Goal: Transaction & Acquisition: Book appointment/travel/reservation

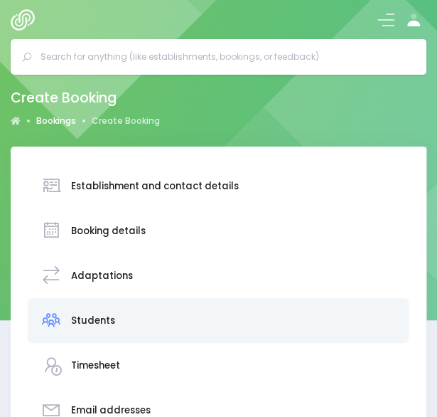
click at [65, 122] on link "Bookings" at bounding box center [56, 120] width 40 height 13
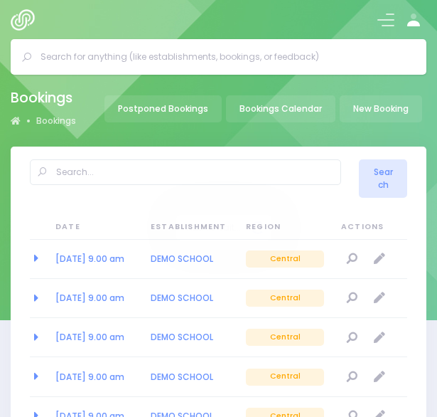
select select "20"
drag, startPoint x: 0, startPoint y: 0, endPoint x: 249, endPoint y: 172, distance: 302.5
click at [249, 172] on input "text" at bounding box center [185, 172] width 311 height 26
click at [198, 62] on input "text" at bounding box center [225, 56] width 368 height 21
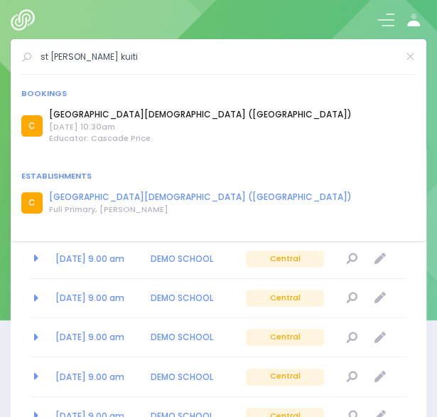
type input "st josephs te kuiti"
click at [90, 196] on link "[GEOGRAPHIC_DATA][DEMOGRAPHIC_DATA] ([GEOGRAPHIC_DATA])" at bounding box center [200, 197] width 303 height 13
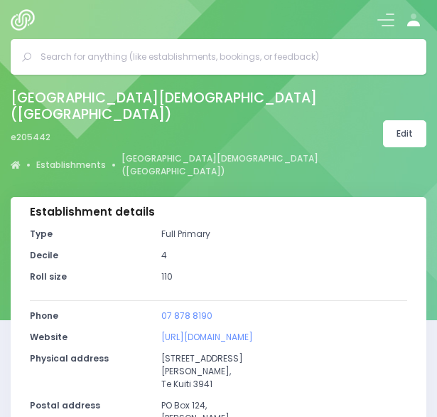
select select "5"
click at [387, 18] on button at bounding box center [385, 19] width 17 height 17
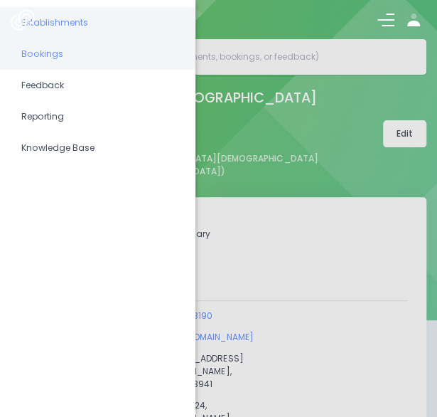
click at [73, 55] on span "Bookings" at bounding box center [97, 54] width 153 height 18
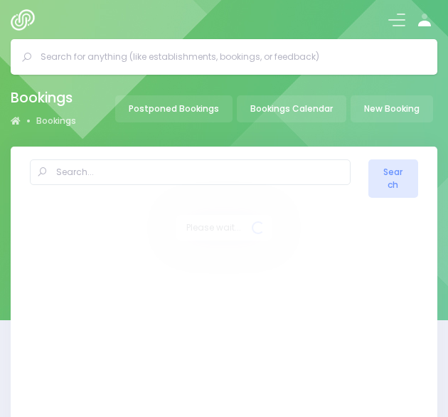
select select "20"
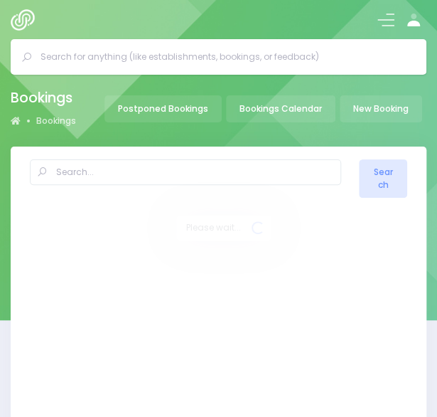
select select "20"
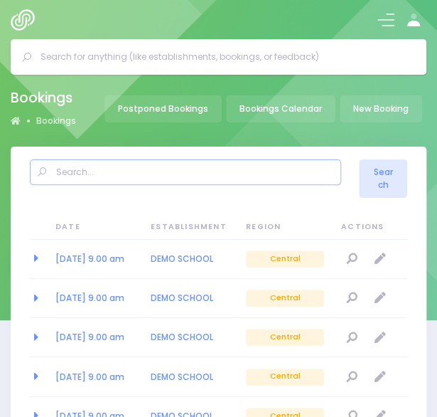
click at [122, 174] on input "text" at bounding box center [185, 172] width 311 height 26
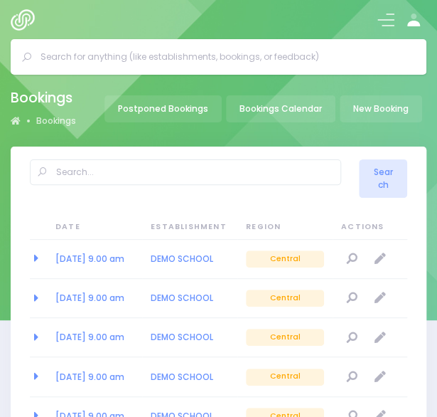
click at [115, 55] on input "text" at bounding box center [225, 56] width 368 height 21
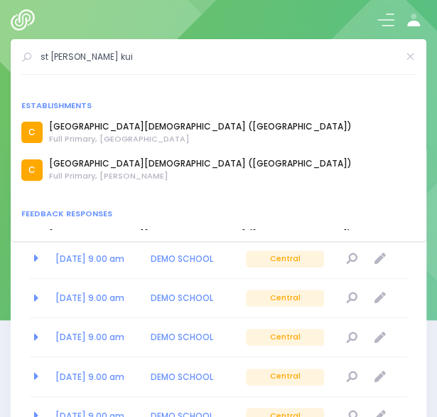
scroll to position [268, 0]
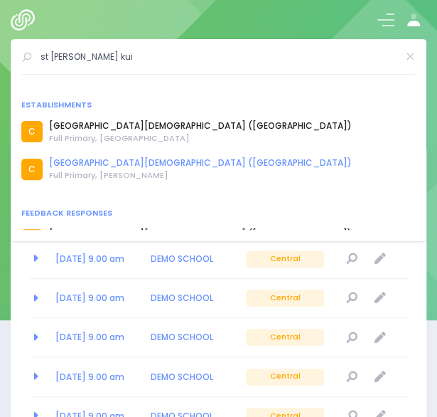
type input "st josephs te kui"
click at [105, 164] on link "[GEOGRAPHIC_DATA][DEMOGRAPHIC_DATA] ([GEOGRAPHIC_DATA])" at bounding box center [200, 162] width 303 height 13
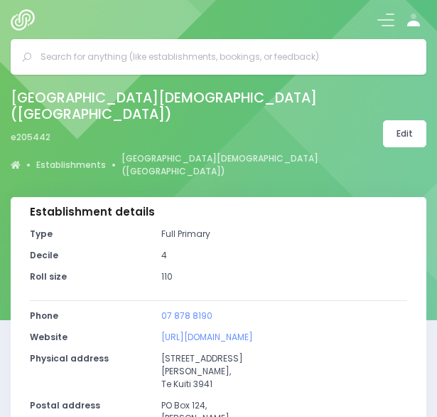
select select "5"
click at [382, 19] on span at bounding box center [385, 19] width 17 height 1
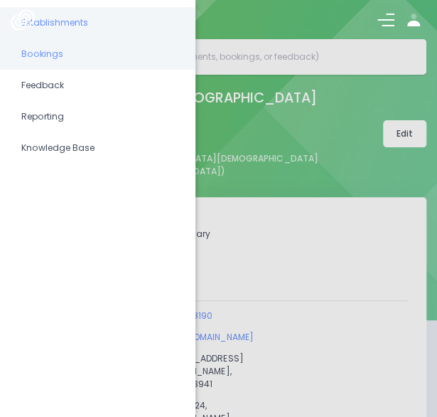
click at [36, 50] on span "Bookings" at bounding box center [97, 54] width 153 height 18
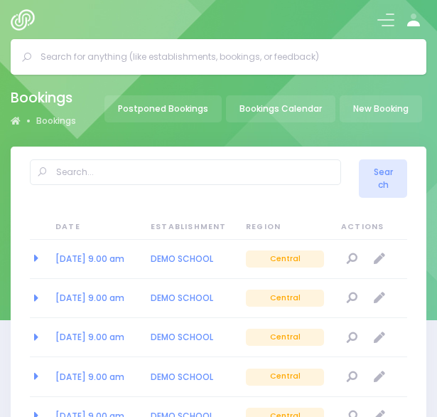
select select "20"
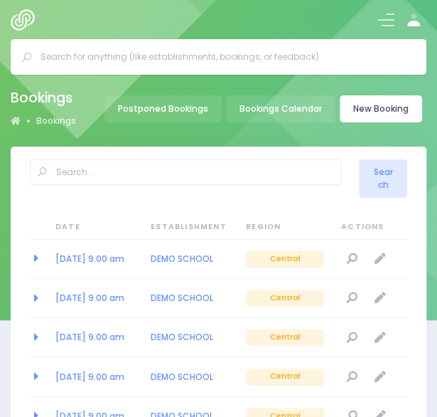
click at [358, 104] on link "New Booking" at bounding box center [381, 108] width 82 height 27
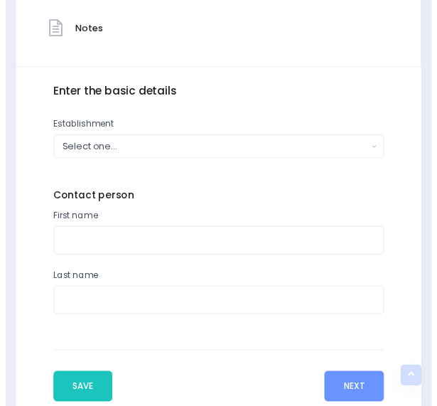
scroll to position [427, 0]
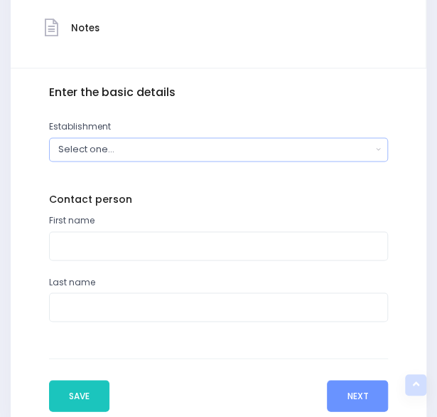
click at [164, 154] on div "Select one..." at bounding box center [214, 149] width 313 height 14
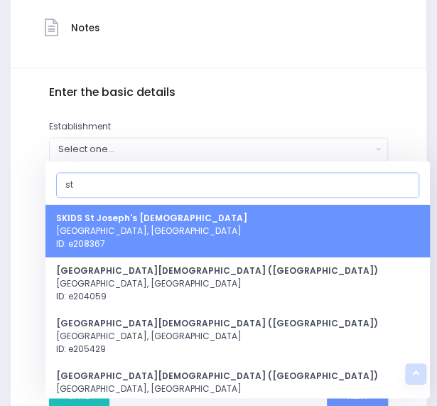
type input "s"
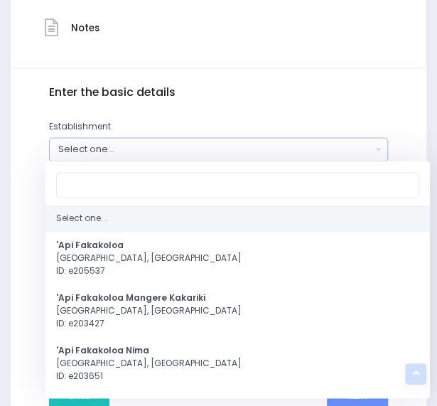
click at [152, 143] on div "Select one..." at bounding box center [214, 149] width 313 height 14
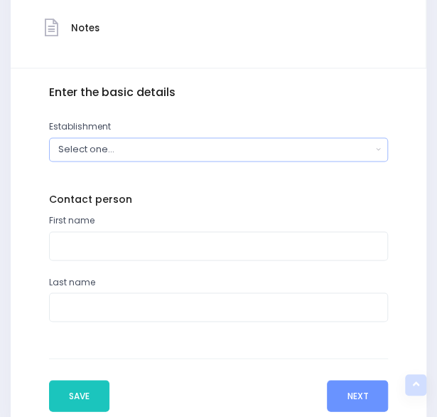
click at [152, 143] on div "Select one..." at bounding box center [214, 149] width 313 height 14
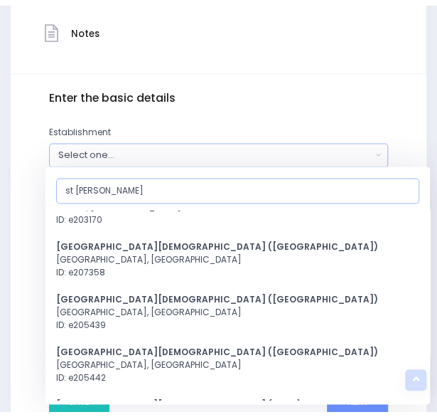
scroll to position [397, 0]
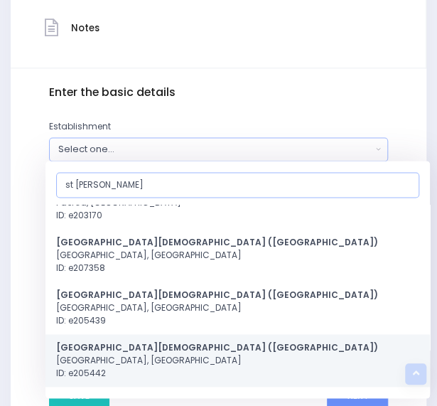
type input "st joseph"
click at [118, 350] on strong "St Joseph's Catholic School (Te Kuiti)" at bounding box center [217, 347] width 322 height 12
select select "205442"
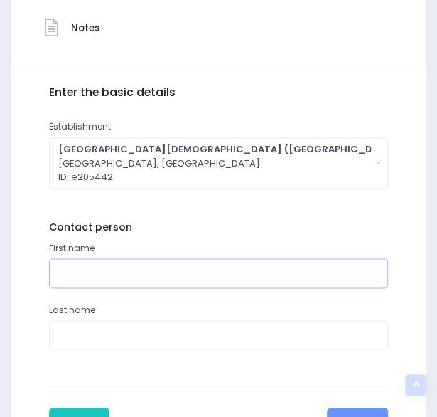
click at [123, 278] on input "text" at bounding box center [219, 272] width 340 height 29
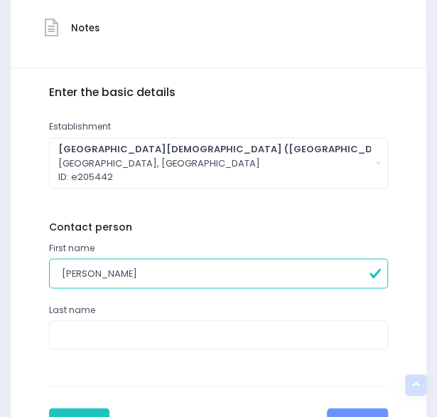
type input "Suzanne"
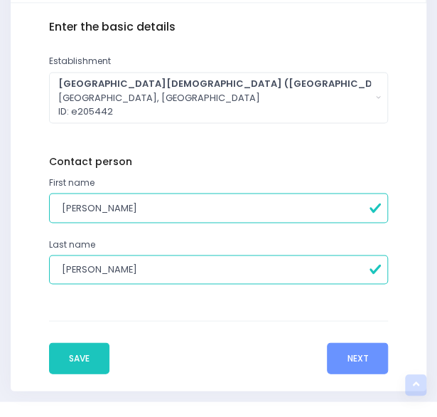
scroll to position [493, 0]
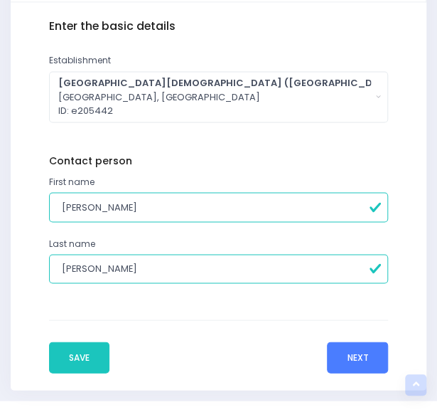
type input "Downey"
click at [360, 353] on button "Next" at bounding box center [357, 356] width 61 height 31
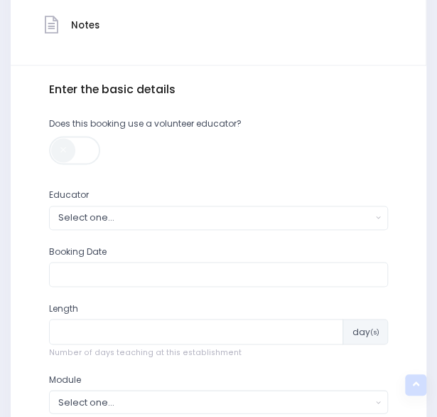
scroll to position [430, 0]
click at [145, 208] on button "Select one..." at bounding box center [219, 216] width 340 height 23
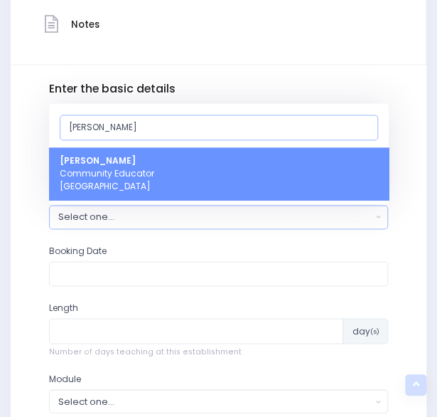
type input "nickie"
click at [155, 173] on link "Nickie-Leigh Heta Community Educator Central Region" at bounding box center [219, 173] width 340 height 53
select select "395566"
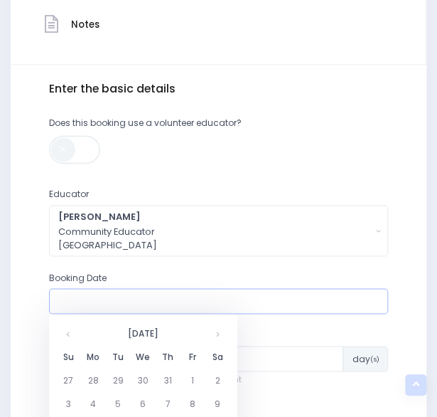
click at [79, 310] on input "text" at bounding box center [219, 301] width 340 height 26
click at [219, 335] on th at bounding box center [217, 332] width 25 height 23
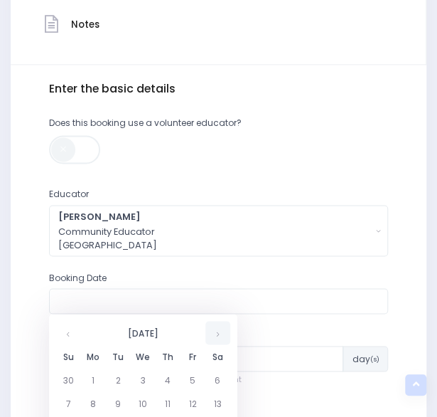
click at [219, 335] on th at bounding box center [217, 332] width 25 height 23
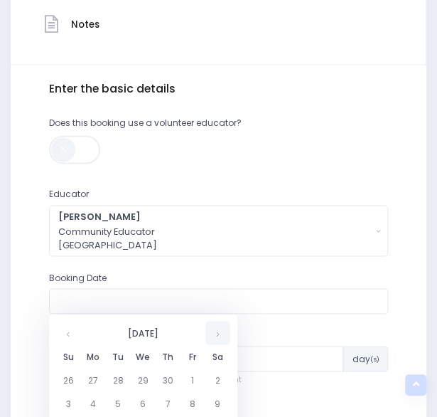
click at [219, 335] on th at bounding box center [217, 332] width 25 height 23
click at [70, 336] on th at bounding box center [68, 332] width 25 height 23
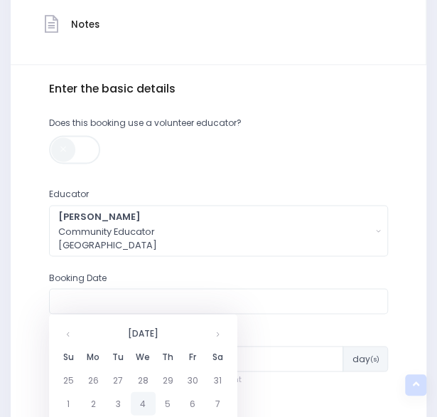
click at [141, 404] on td "4" at bounding box center [143, 402] width 25 height 23
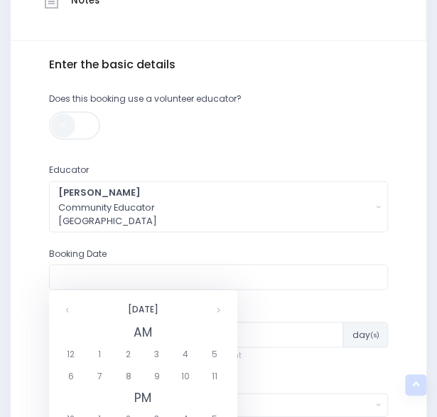
scroll to position [463, 0]
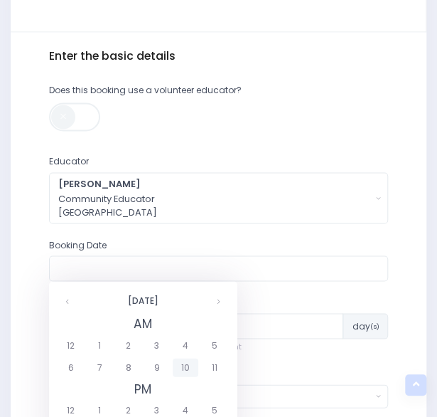
click at [181, 366] on span "10" at bounding box center [185, 367] width 25 height 18
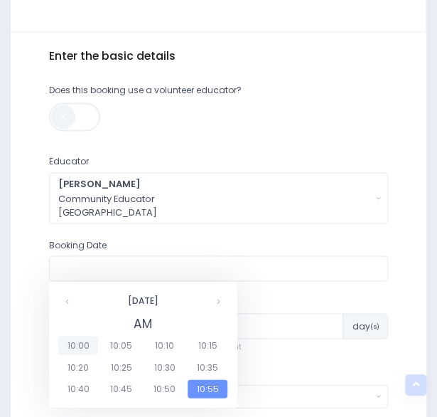
click at [82, 343] on span "10:00" at bounding box center [78, 345] width 40 height 18
type input "04/02/2026 10:00 AM"
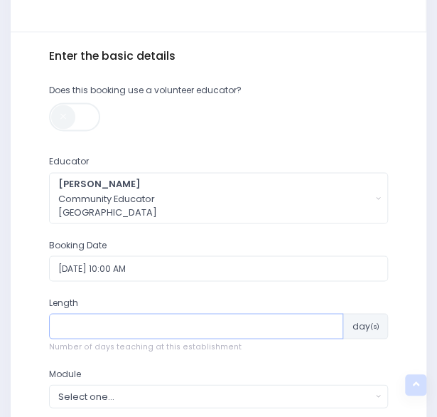
click at [96, 333] on input "number" at bounding box center [196, 326] width 295 height 26
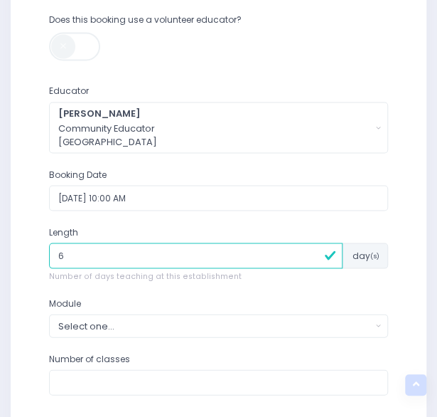
scroll to position [534, 0]
type input "6"
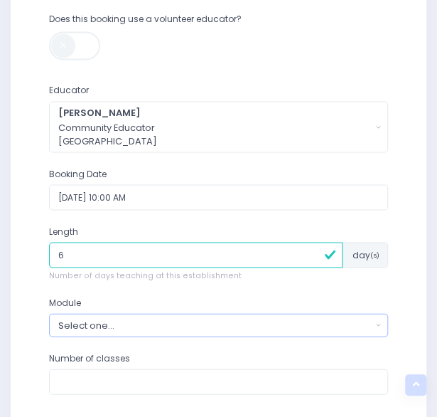
click at [109, 323] on div "Select one..." at bounding box center [214, 325] width 313 height 14
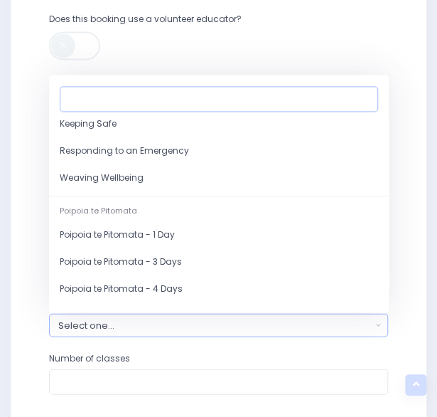
scroll to position [191, 0]
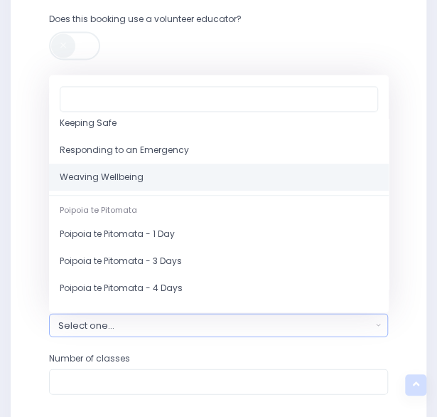
click at [118, 181] on span "Weaving Wellbeing" at bounding box center [102, 177] width 84 height 13
select select "Weaving Wellbeing"
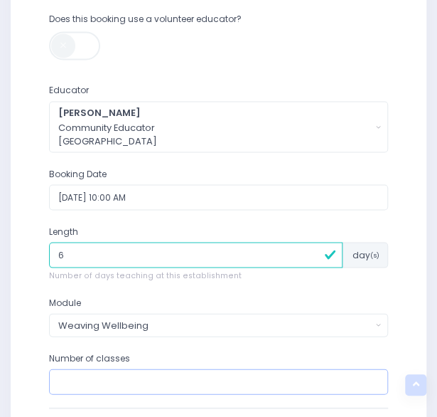
click at [92, 375] on input "number" at bounding box center [219, 381] width 340 height 26
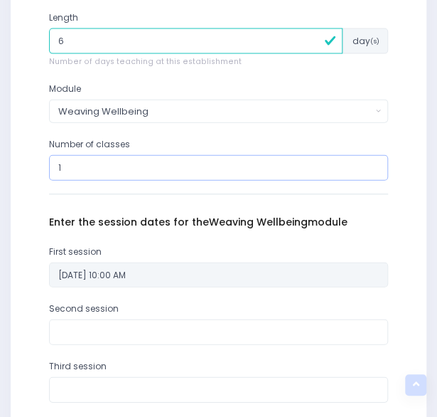
scroll to position [748, 0]
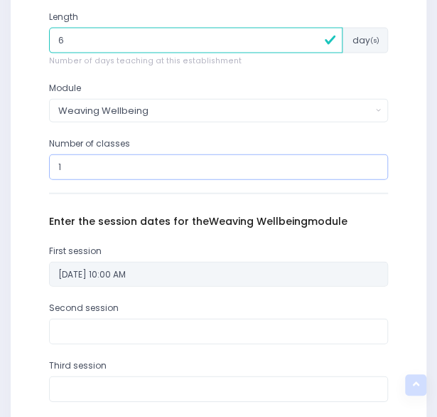
type input "1"
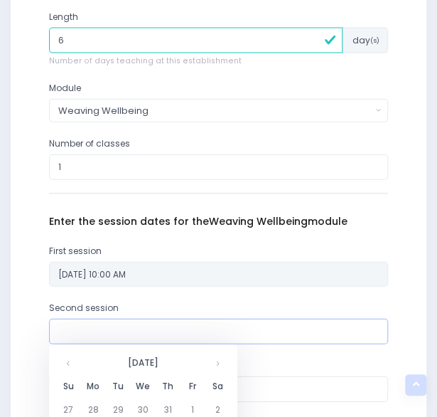
click at [95, 333] on input "text" at bounding box center [219, 331] width 340 height 26
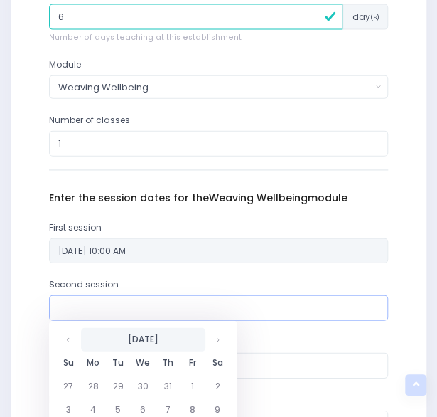
scroll to position [772, 0]
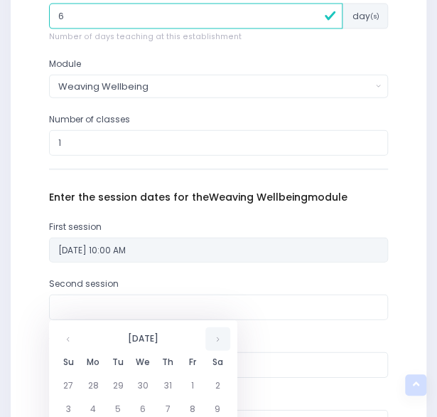
click at [222, 338] on th at bounding box center [217, 338] width 25 height 23
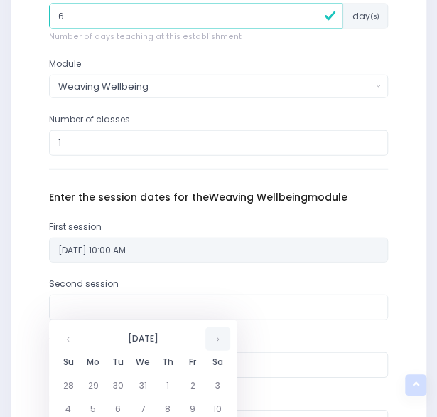
click at [222, 338] on th at bounding box center [217, 338] width 25 height 23
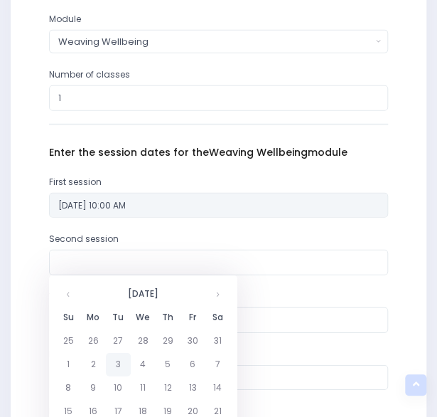
scroll to position [818, 0]
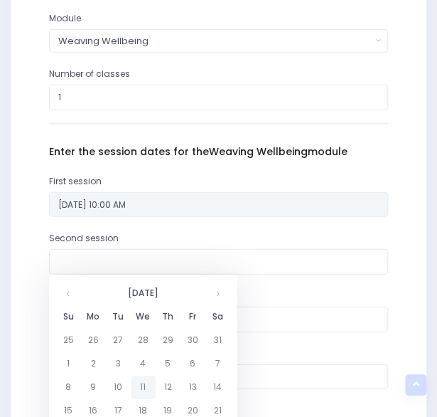
click at [146, 384] on td "11" at bounding box center [143, 386] width 25 height 23
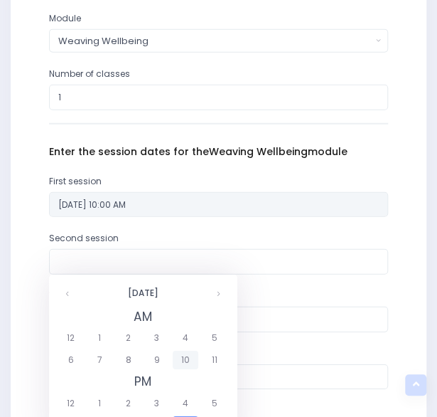
click at [179, 361] on span "10" at bounding box center [185, 359] width 25 height 18
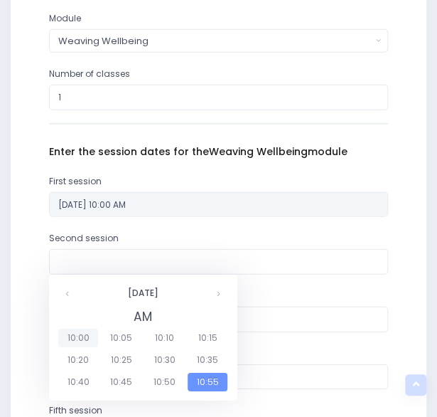
click at [75, 338] on span "10:00" at bounding box center [78, 337] width 40 height 18
type input "11/02/2026 10:00 AM"
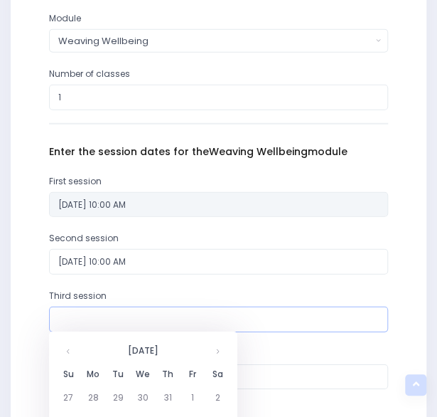
click at [87, 319] on input "text" at bounding box center [219, 319] width 340 height 26
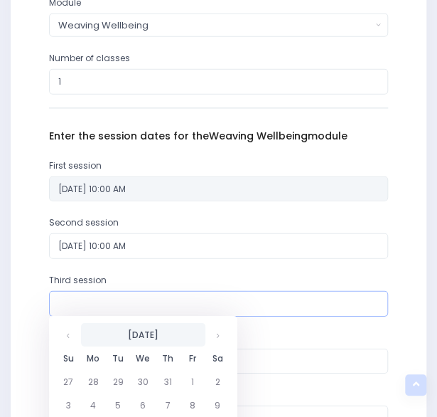
scroll to position [837, 0]
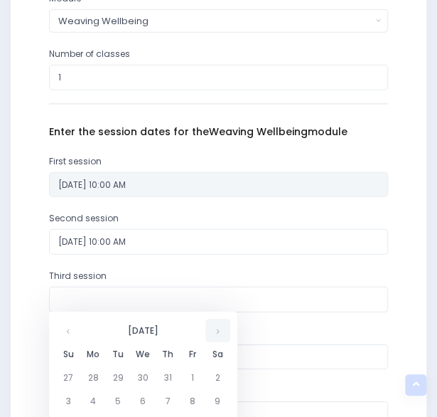
click at [218, 337] on th at bounding box center [217, 329] width 25 height 23
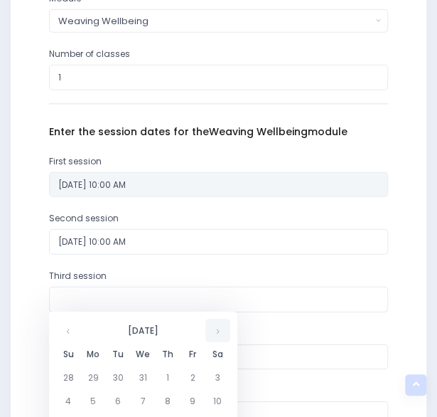
click at [218, 337] on th at bounding box center [217, 329] width 25 height 23
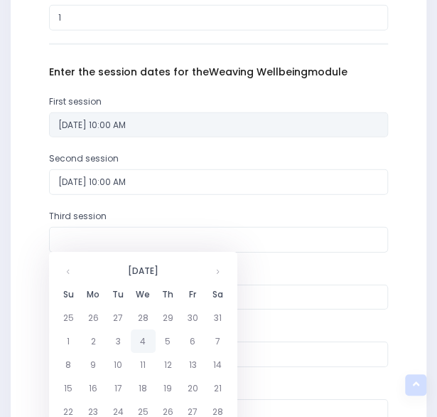
scroll to position [899, 0]
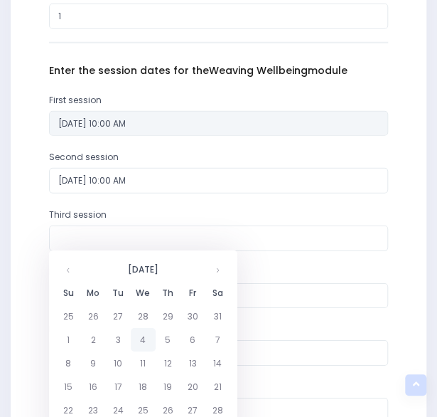
click at [145, 391] on td "18" at bounding box center [143, 386] width 25 height 23
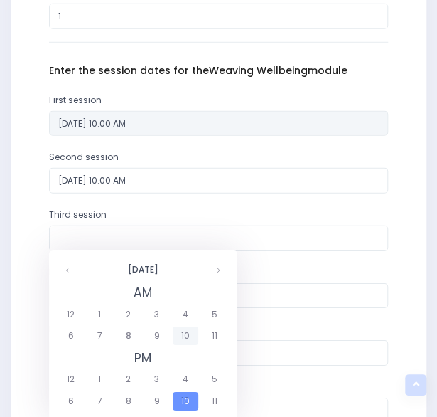
click at [183, 338] on span "10" at bounding box center [185, 335] width 25 height 18
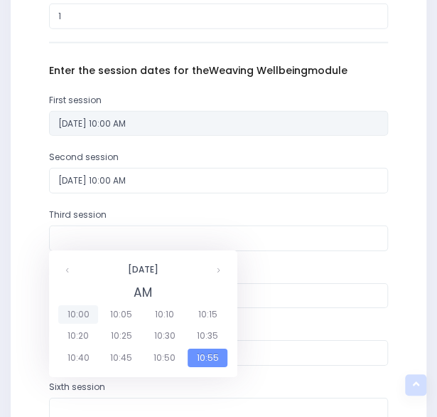
click at [80, 316] on span "10:00" at bounding box center [78, 314] width 40 height 18
type input "18/02/2026 10:00 AM"
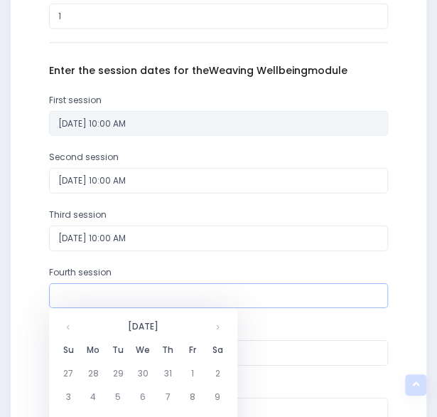
click at [104, 295] on input "text" at bounding box center [219, 296] width 340 height 26
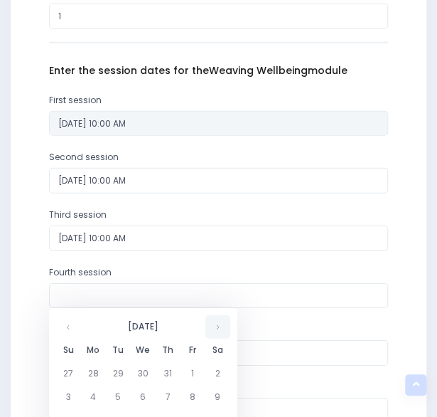
click at [220, 328] on th at bounding box center [217, 326] width 25 height 23
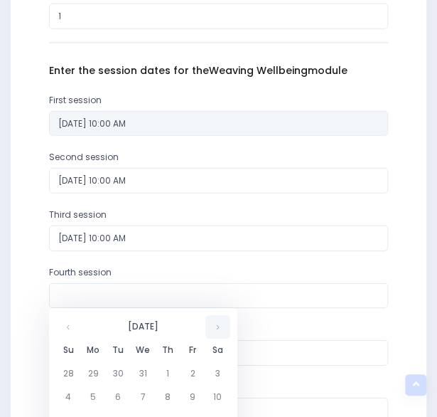
click at [220, 328] on th at bounding box center [217, 326] width 25 height 23
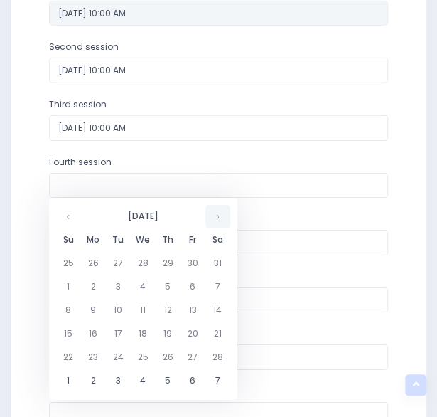
scroll to position [1010, 0]
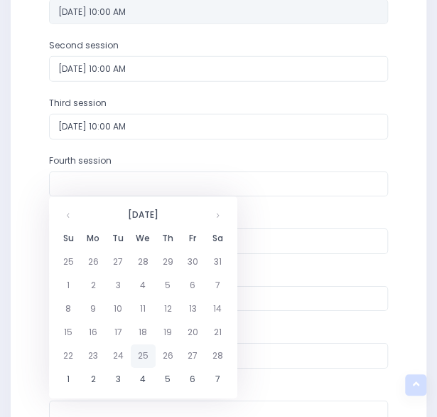
click at [141, 358] on td "25" at bounding box center [143, 355] width 25 height 23
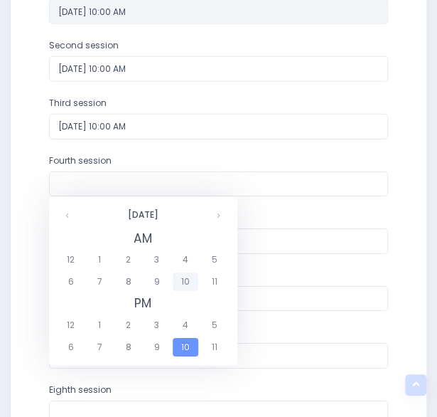
click at [185, 286] on span "10" at bounding box center [185, 281] width 25 height 18
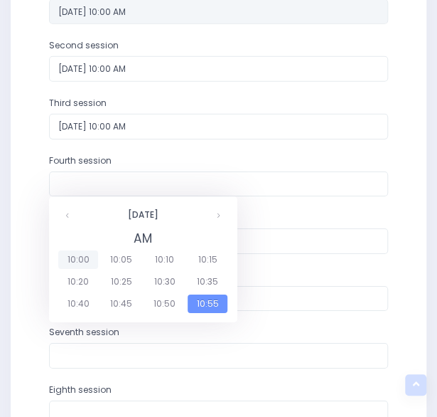
click at [83, 258] on span "10:00" at bounding box center [78, 259] width 40 height 18
type input "25/02/2026 10:00 AM"
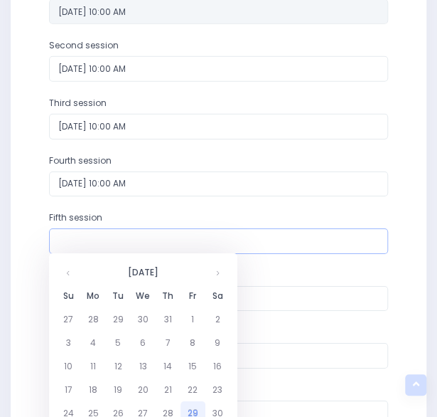
click at [149, 240] on input "text" at bounding box center [219, 241] width 340 height 26
click at [218, 274] on th at bounding box center [217, 271] width 25 height 23
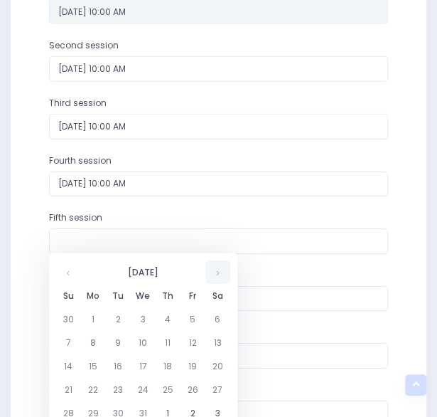
click at [218, 274] on th at bounding box center [217, 271] width 25 height 23
click at [146, 341] on td "4" at bounding box center [143, 342] width 25 height 23
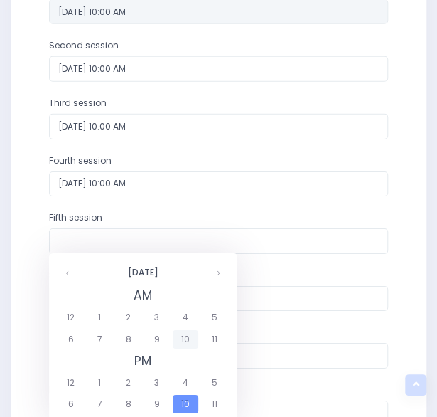
click at [176, 339] on span "10" at bounding box center [185, 339] width 25 height 18
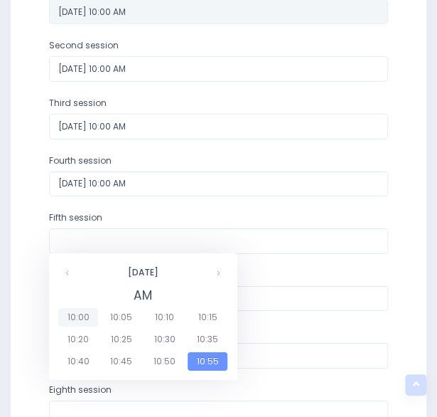
click at [75, 315] on span "10:00" at bounding box center [78, 317] width 40 height 18
type input "04/03/2026 10:00 AM"
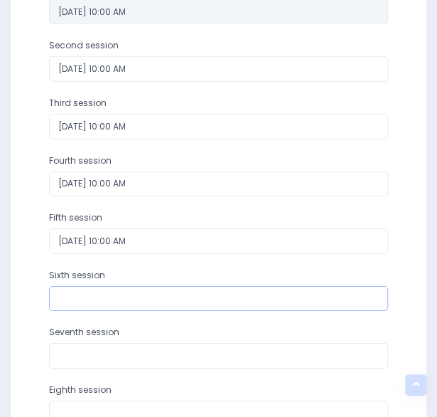
click at [90, 297] on input "text" at bounding box center [219, 299] width 340 height 26
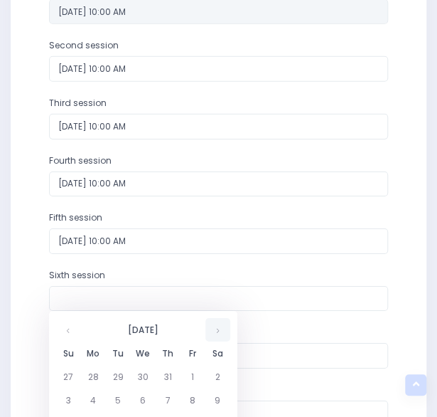
click at [218, 331] on th at bounding box center [217, 329] width 25 height 23
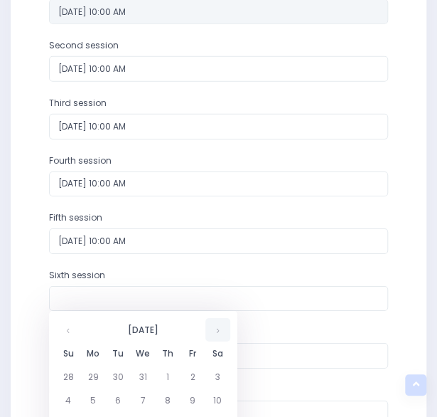
click at [218, 331] on th at bounding box center [217, 329] width 25 height 23
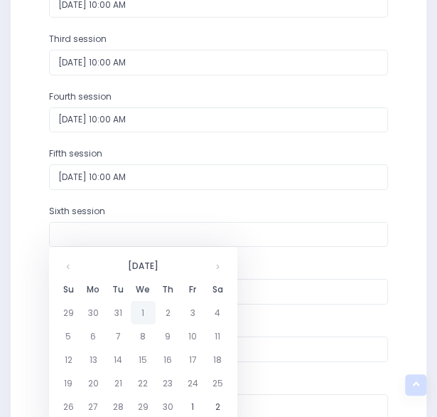
scroll to position [1081, 0]
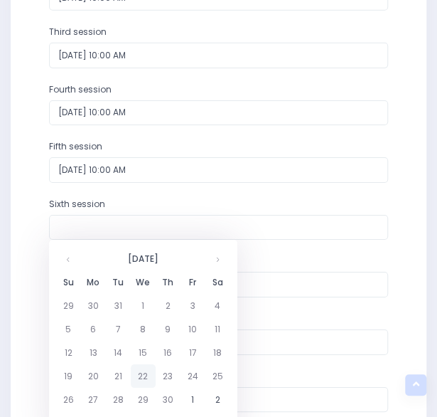
click at [143, 377] on td "22" at bounding box center [143, 375] width 25 height 23
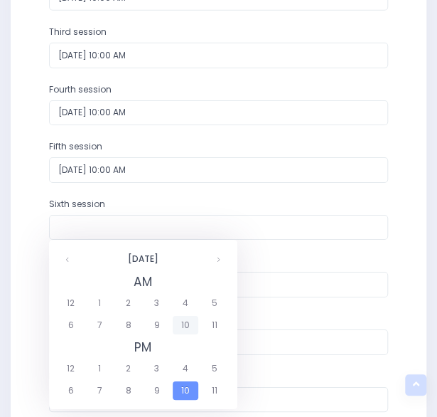
click at [185, 325] on span "10" at bounding box center [185, 325] width 25 height 18
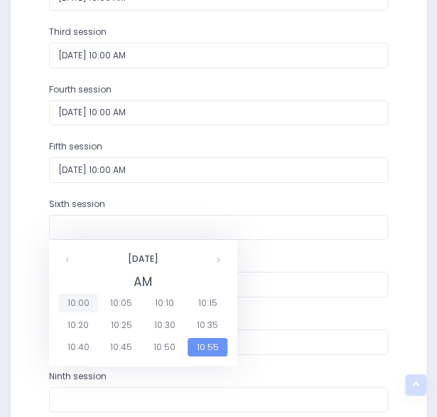
click at [77, 301] on span "10:00" at bounding box center [78, 303] width 40 height 18
type input "22/04/2026 10:00 AM"
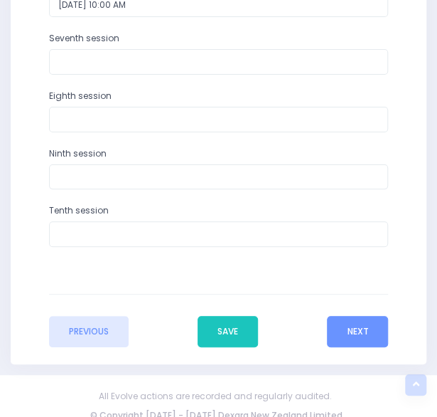
scroll to position [1315, 0]
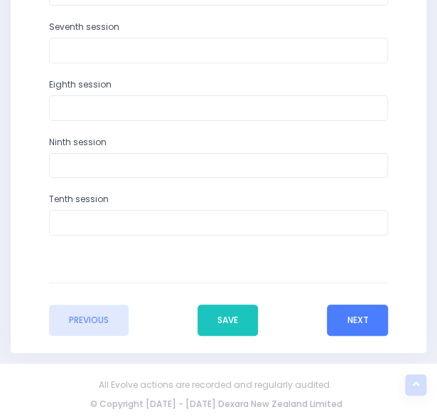
click at [345, 311] on button "Next" at bounding box center [357, 319] width 61 height 31
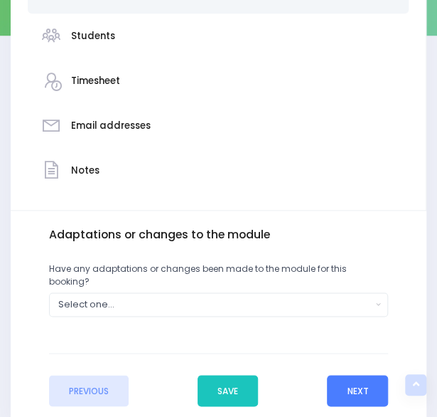
scroll to position [343, 0]
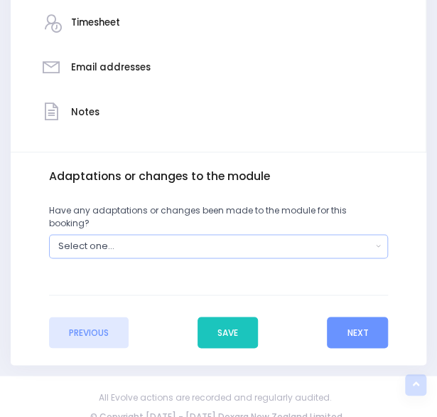
click at [321, 239] on div "Select one..." at bounding box center [214, 246] width 313 height 14
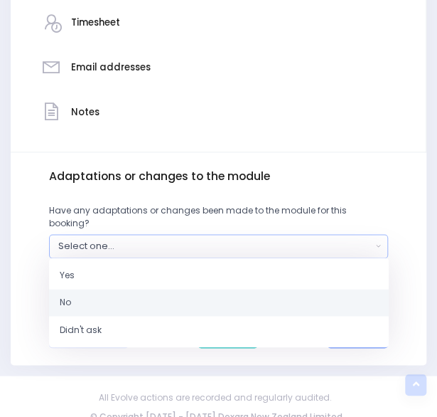
click at [199, 289] on link "No" at bounding box center [219, 302] width 340 height 27
select select "No"
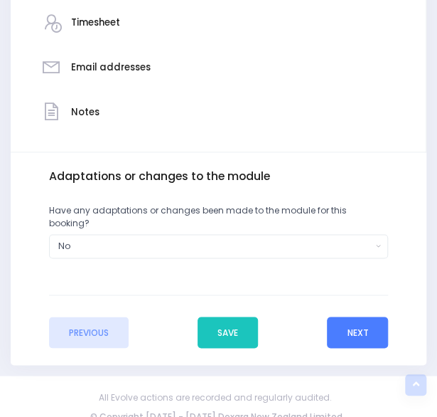
click at [340, 317] on button "Next" at bounding box center [357, 331] width 61 height 31
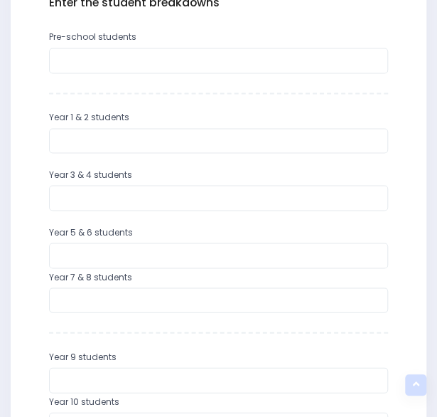
scroll to position [517, 0]
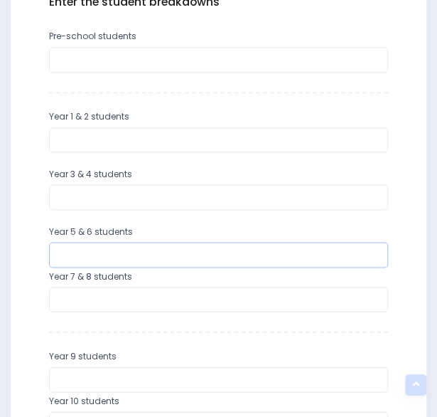
click at [104, 247] on input "number" at bounding box center [219, 255] width 340 height 26
type input "19"
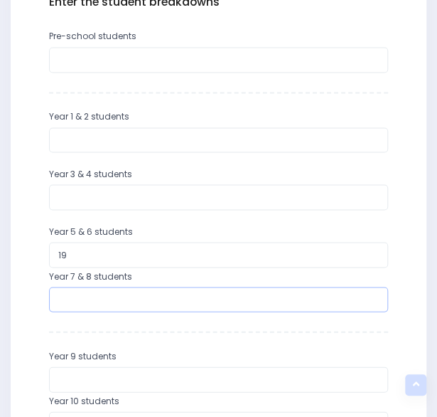
click at [80, 298] on input "number" at bounding box center [219, 299] width 340 height 26
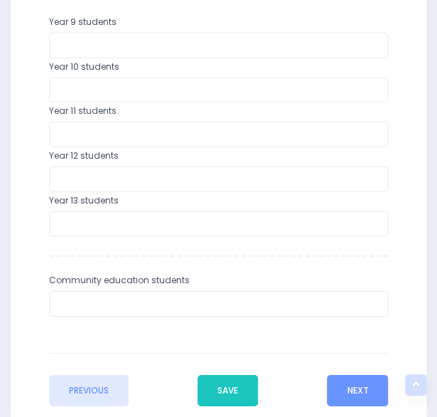
scroll to position [851, 0]
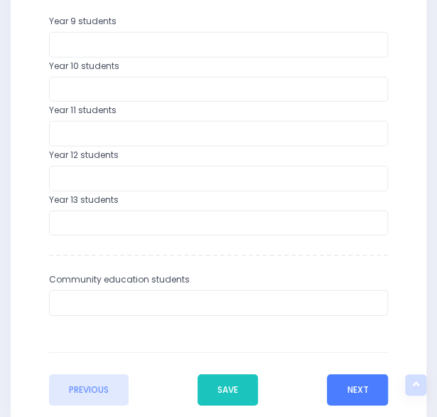
type input "8"
click at [360, 392] on button "Next" at bounding box center [357, 389] width 61 height 31
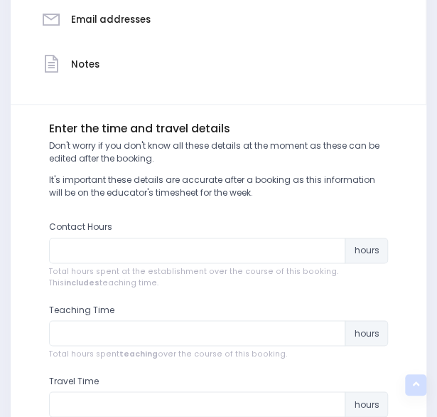
scroll to position [395, 0]
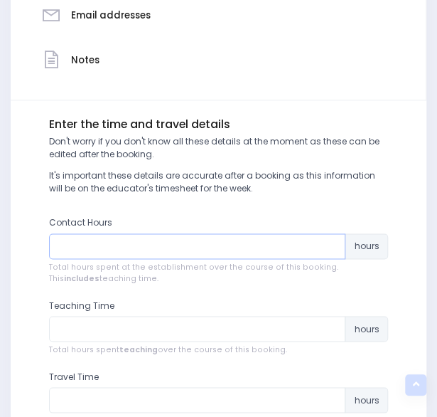
click at [221, 245] on input "number" at bounding box center [197, 246] width 297 height 26
type input "9"
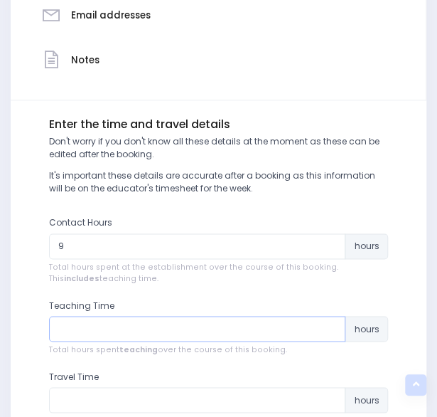
click at [196, 333] on input "number" at bounding box center [197, 329] width 297 height 26
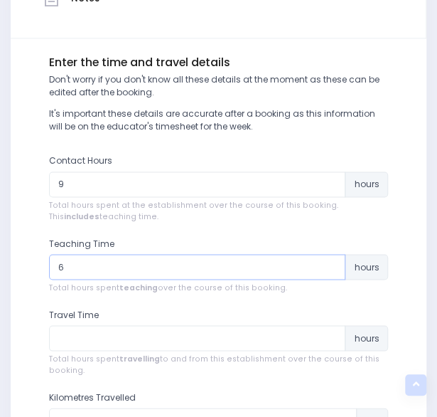
scroll to position [465, 0]
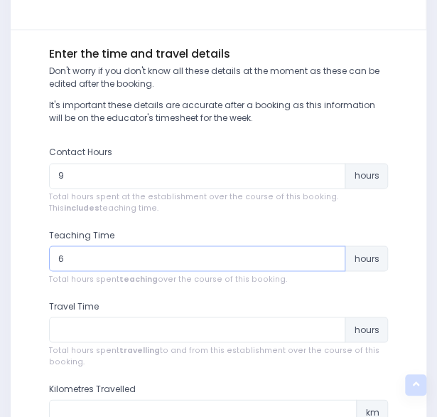
type input "6"
click at [193, 327] on input "number" at bounding box center [197, 329] width 297 height 26
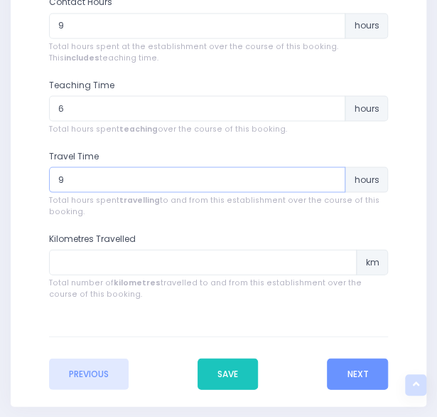
scroll to position [616, 0]
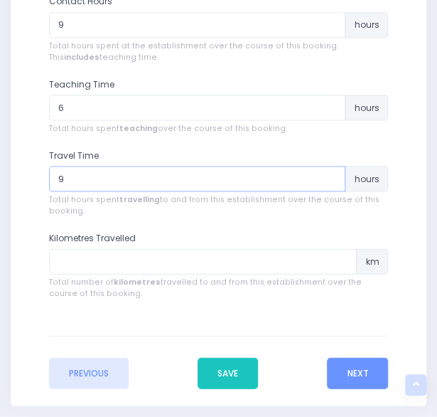
type input "9"
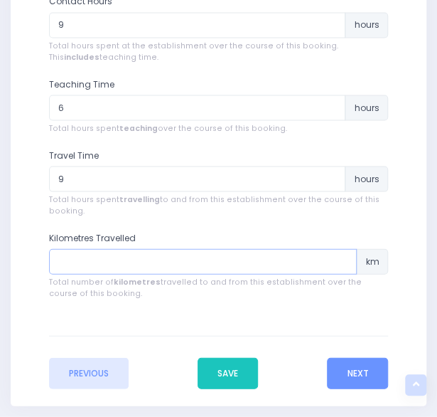
click at [164, 254] on input "number" at bounding box center [203, 261] width 309 height 26
type input "564"
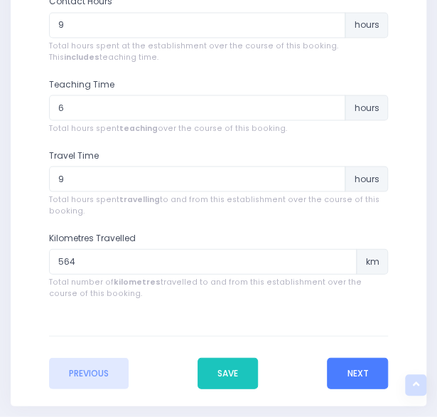
click at [358, 366] on button "Next" at bounding box center [357, 372] width 61 height 31
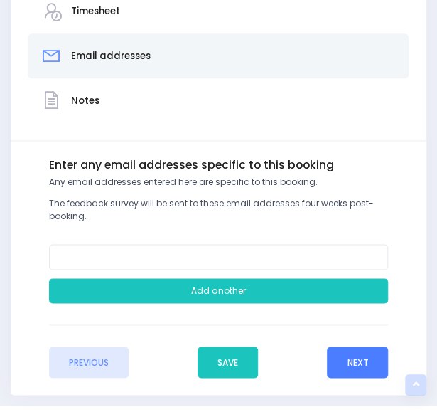
scroll to position [356, 0]
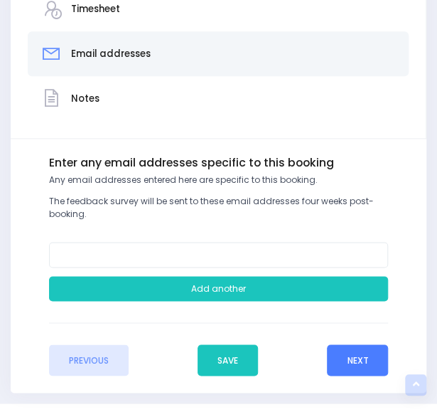
click at [353, 355] on button "Next" at bounding box center [357, 359] width 61 height 31
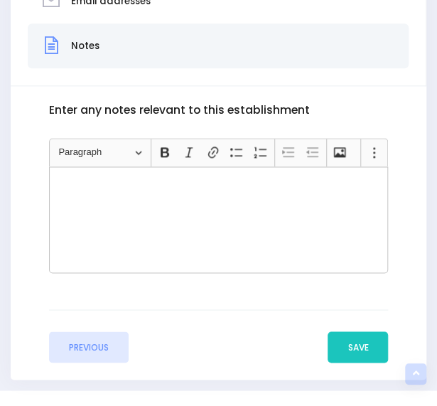
scroll to position [409, 0]
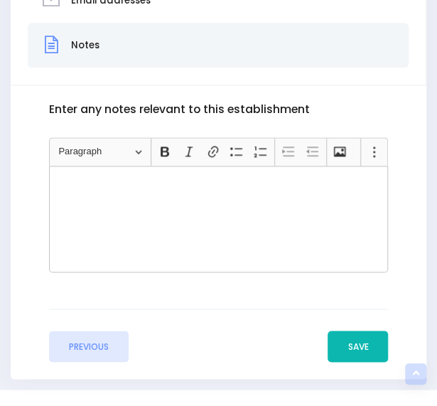
click at [354, 341] on button "Save" at bounding box center [358, 346] width 60 height 31
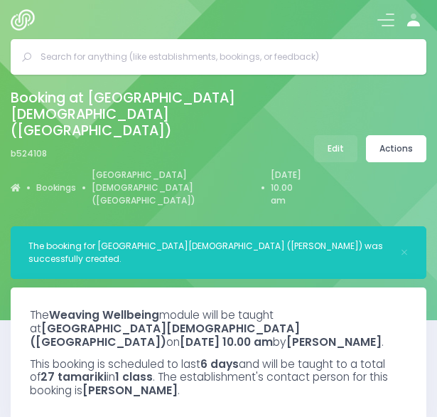
select select "5"
click at [408, 135] on link "Actions" at bounding box center [396, 148] width 60 height 27
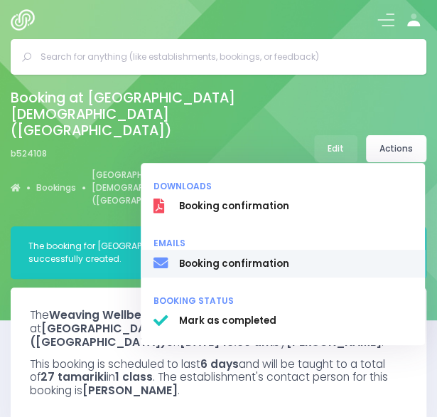
click at [249, 257] on span "Booking confirmation" at bounding box center [295, 264] width 233 height 14
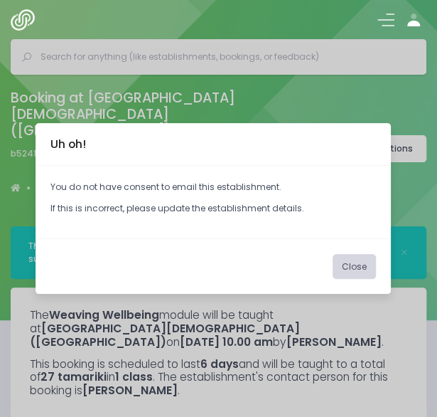
click at [354, 262] on button "Close" at bounding box center [354, 267] width 43 height 26
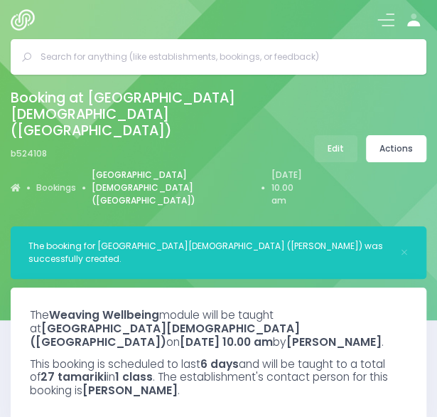
click at [160, 168] on link "[GEOGRAPHIC_DATA][DEMOGRAPHIC_DATA] ([GEOGRAPHIC_DATA])" at bounding box center [174, 187] width 164 height 38
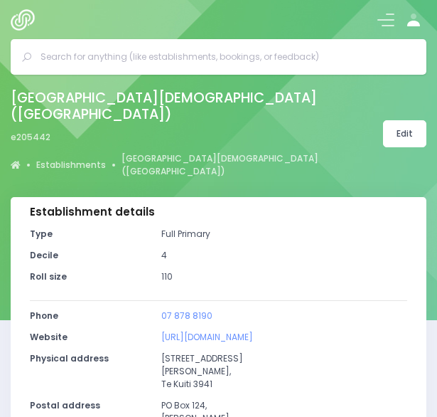
select select "5"
click at [409, 120] on link "Edit" at bounding box center [404, 133] width 43 height 27
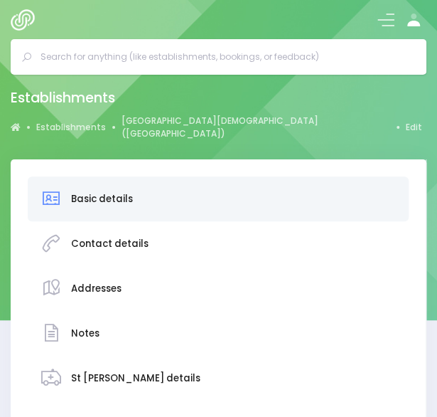
click at [112, 238] on h3 "Contact details" at bounding box center [109, 243] width 77 height 11
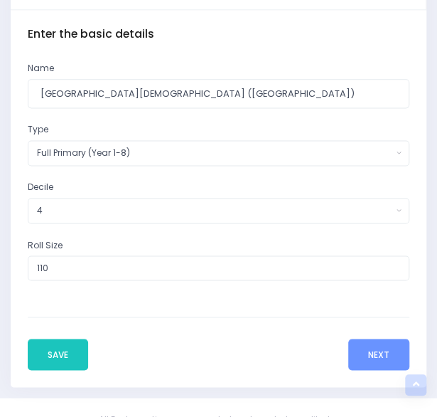
scroll to position [416, 0]
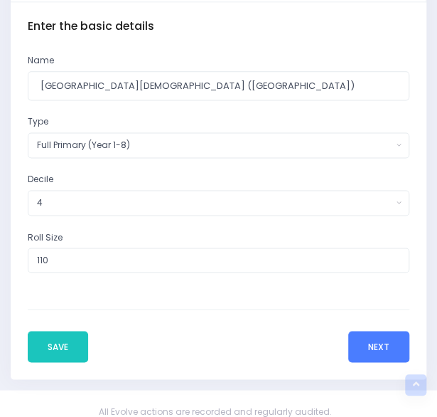
click at [370, 331] on button "Next" at bounding box center [378, 346] width 61 height 31
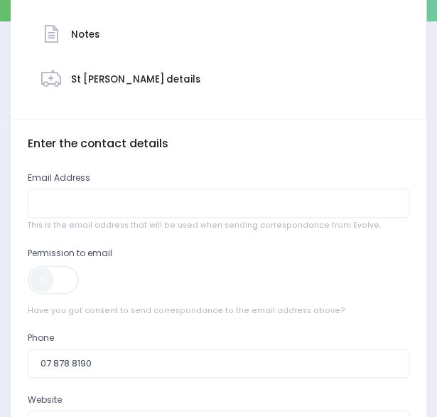
scroll to position [299, 0]
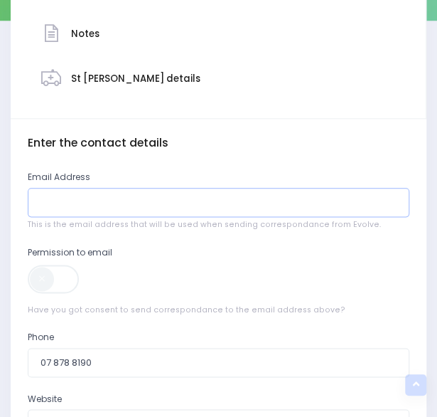
click at [219, 193] on input "email" at bounding box center [219, 202] width 382 height 29
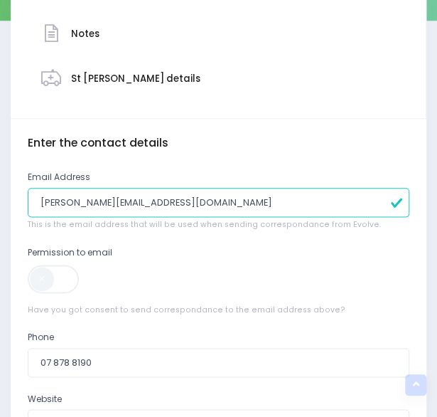
scroll to position [345, 0]
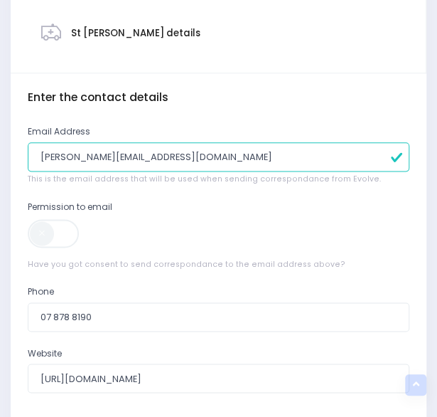
type input "[PERSON_NAME][EMAIL_ADDRESS][DOMAIN_NAME]"
click at [50, 219] on span at bounding box center [54, 233] width 53 height 28
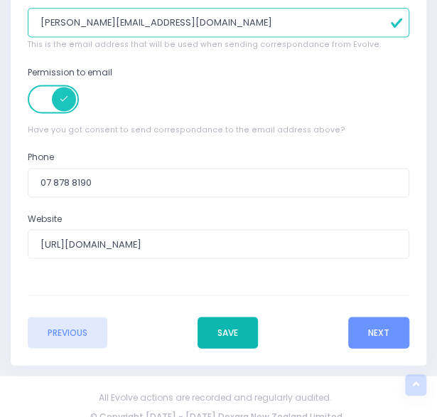
click at [224, 316] on button "Save" at bounding box center [228, 331] width 60 height 31
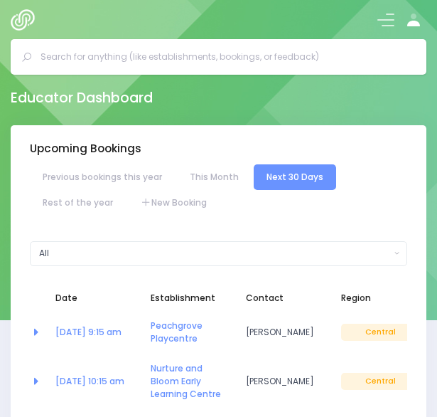
select select "5"
click at [161, 59] on input "text" at bounding box center [225, 56] width 368 height 21
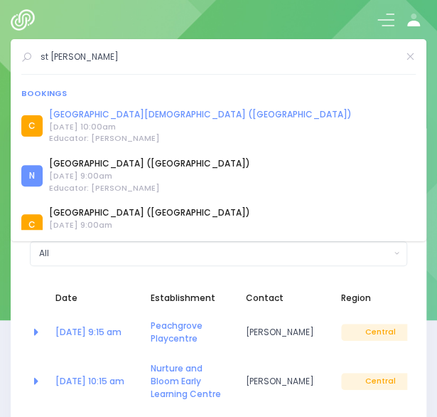
type input "st joseph"
click at [132, 112] on link "[GEOGRAPHIC_DATA][DEMOGRAPHIC_DATA] ([GEOGRAPHIC_DATA])" at bounding box center [200, 114] width 303 height 13
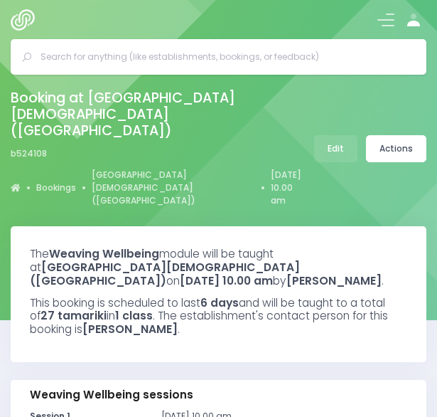
select select "5"
click at [407, 135] on link "Actions" at bounding box center [396, 148] width 60 height 27
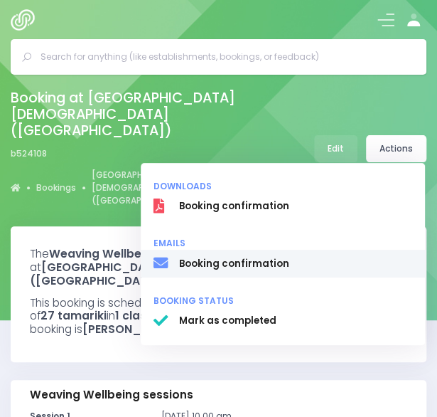
click at [245, 257] on span "Booking confirmation" at bounding box center [295, 264] width 233 height 14
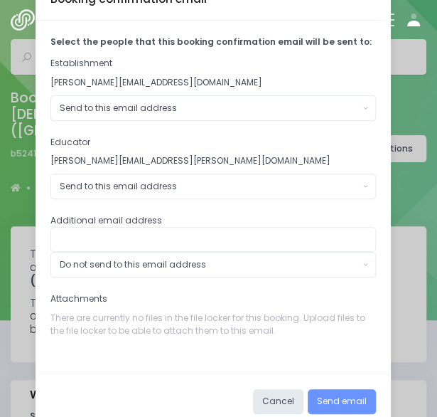
scroll to position [38, 0]
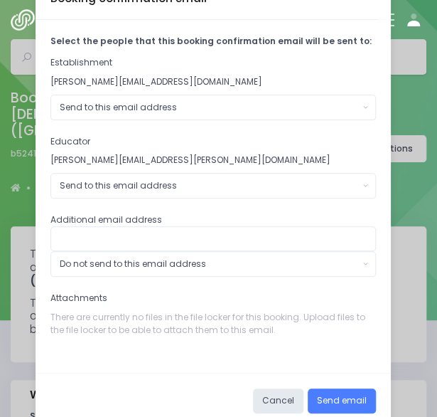
click at [328, 398] on button "Send email" at bounding box center [342, 401] width 68 height 26
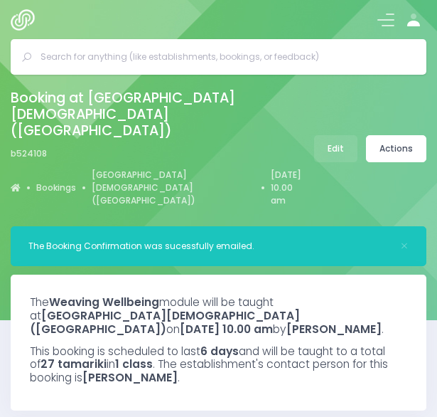
select select "5"
click at [383, 18] on button at bounding box center [385, 19] width 17 height 17
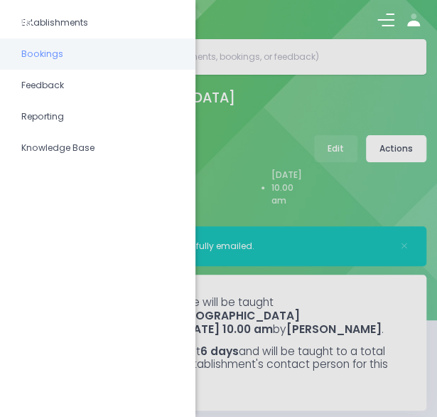
click at [65, 53] on span "Bookings" at bounding box center [97, 54] width 153 height 18
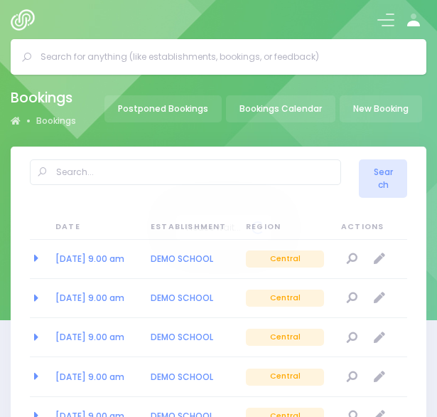
select select "20"
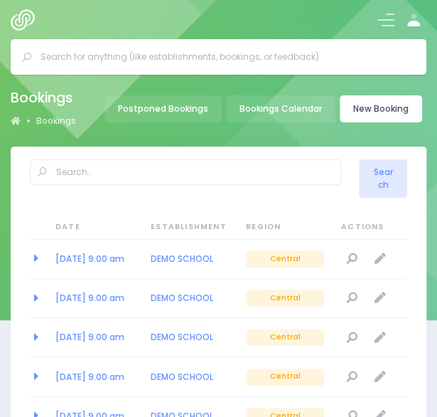
click at [370, 110] on link "New Booking" at bounding box center [381, 108] width 82 height 27
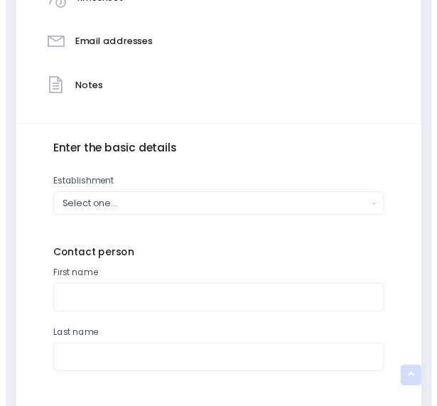
scroll to position [417, 0]
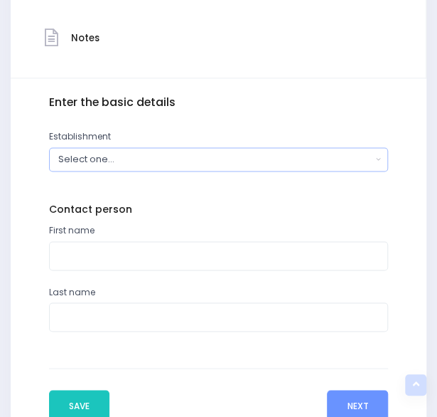
click at [164, 157] on div "Select one..." at bounding box center [214, 159] width 313 height 14
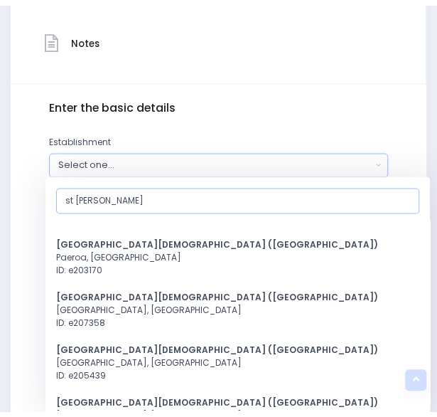
scroll to position [356, 0]
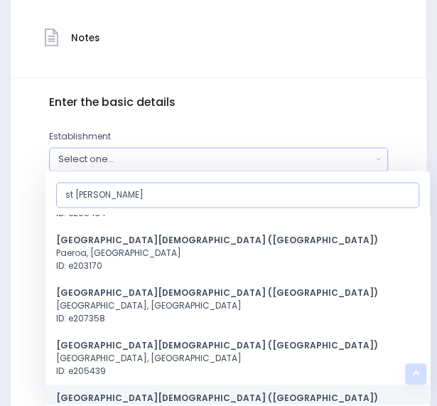
type input "st joseph"
click at [142, 392] on strong "St Joseph's Catholic School (Te Kuiti)" at bounding box center [217, 398] width 322 height 12
select select "205442"
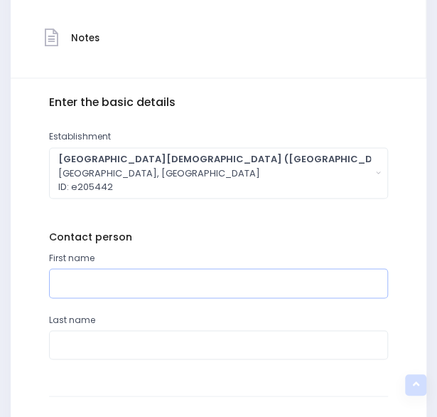
click at [145, 286] on input "text" at bounding box center [219, 282] width 340 height 29
type input "Suzanne"
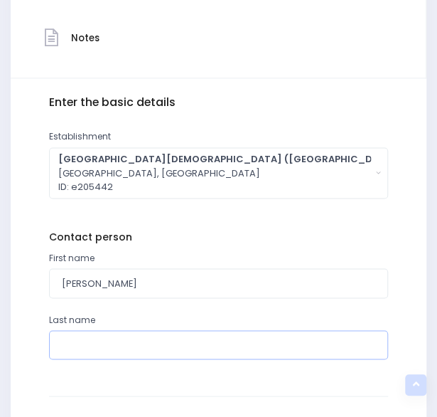
type input "Downey"
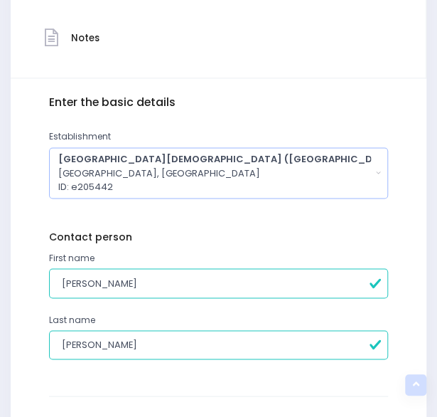
scroll to position [530, 0]
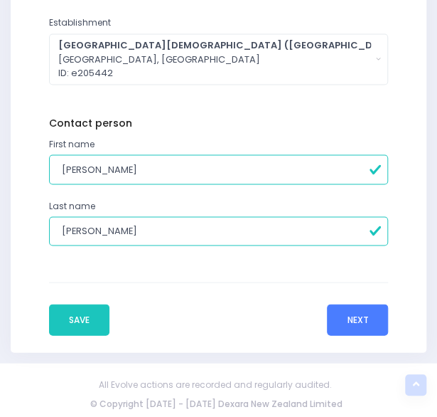
click at [364, 313] on button "Next" at bounding box center [357, 319] width 61 height 31
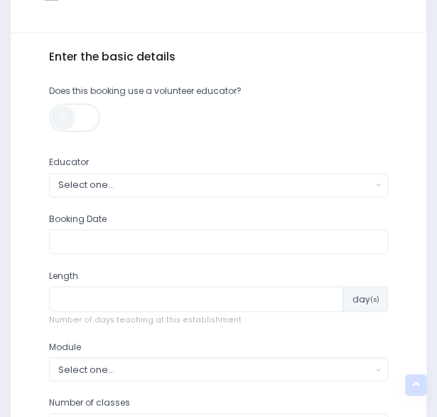
scroll to position [472, 0]
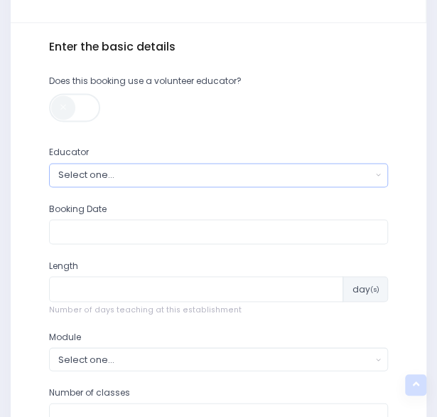
click at [235, 171] on div "Select one..." at bounding box center [214, 175] width 313 height 14
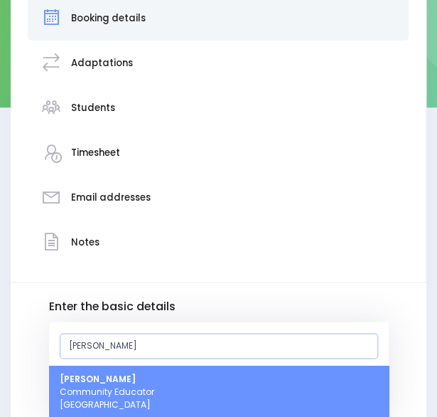
type input "nick"
click at [99, 385] on span "Nickie-Leigh Heta Community Educator Central Region" at bounding box center [107, 392] width 95 height 38
select select "395566"
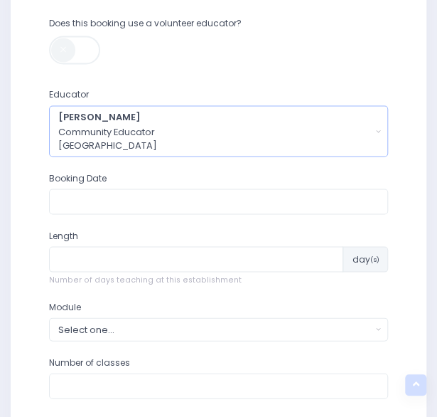
scroll to position [532, 0]
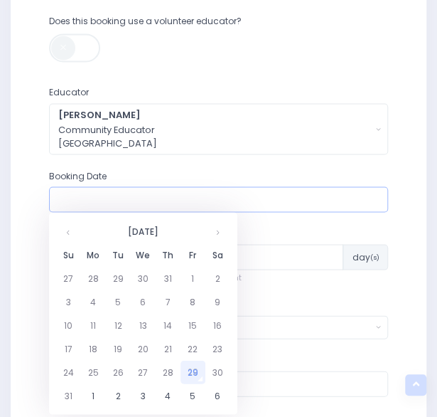
click at [101, 206] on input "text" at bounding box center [219, 199] width 340 height 26
click at [217, 235] on th at bounding box center [217, 230] width 25 height 23
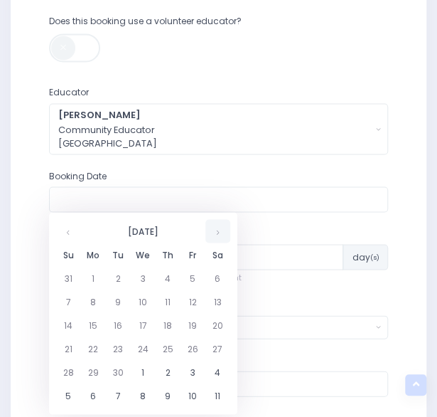
click at [217, 235] on th at bounding box center [217, 230] width 25 height 23
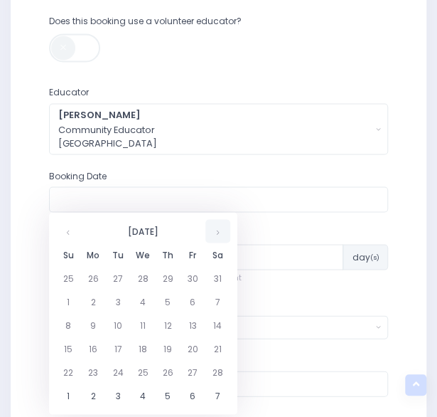
click at [217, 235] on th at bounding box center [217, 230] width 25 height 23
click at [95, 346] on td "20" at bounding box center [93, 347] width 25 height 23
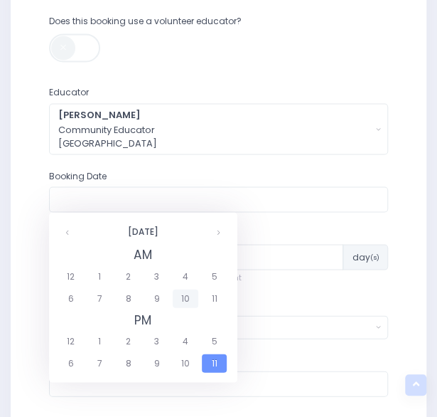
click at [185, 296] on span "10" at bounding box center [185, 298] width 25 height 18
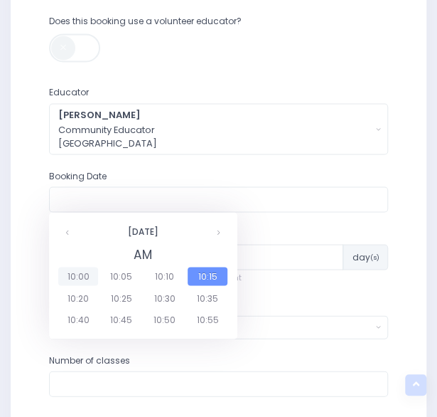
click at [75, 277] on span "10:00" at bounding box center [78, 276] width 40 height 18
type input "20/04/2026 10:00 AM"
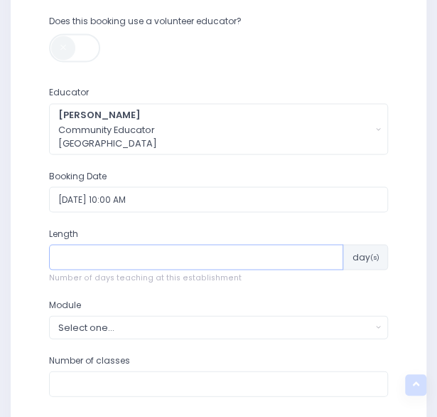
click at [91, 261] on input "number" at bounding box center [196, 257] width 295 height 26
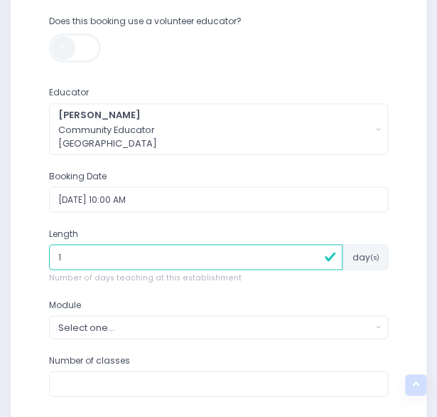
type input "1"
click at [129, 320] on div "Select one..." at bounding box center [214, 327] width 313 height 14
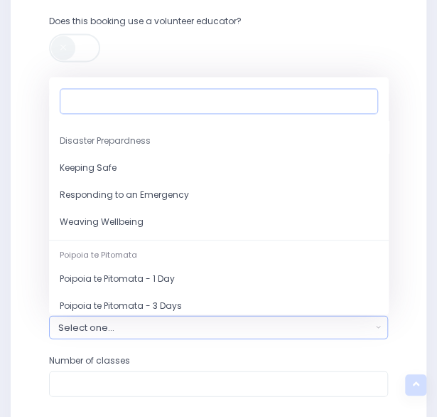
scroll to position [150, 0]
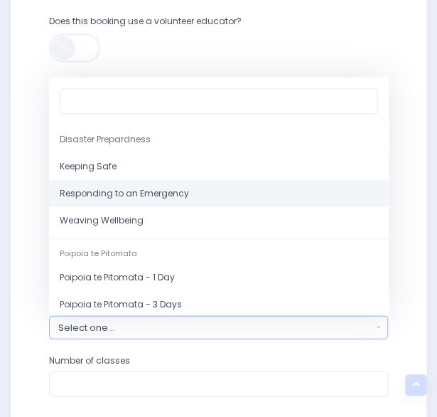
click at [117, 195] on span "Responding to an Emergency" at bounding box center [124, 193] width 129 height 13
select select "Responding to an Emergency"
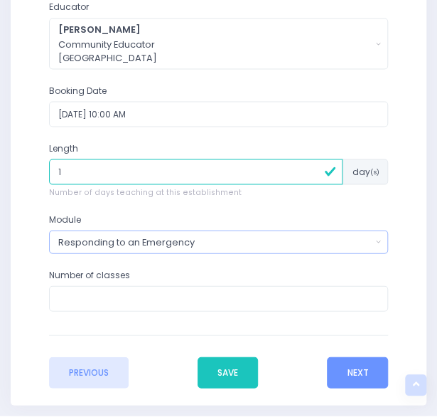
scroll to position [618, 0]
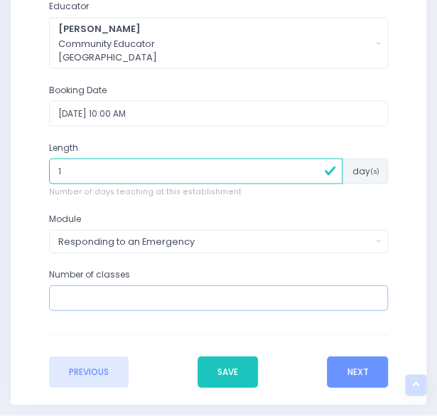
click at [90, 296] on input "number" at bounding box center [219, 297] width 340 height 26
type input "3"
click at [346, 363] on button "Next" at bounding box center [357, 370] width 61 height 31
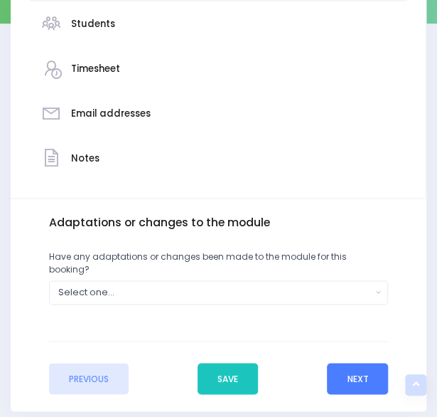
scroll to position [298, 0]
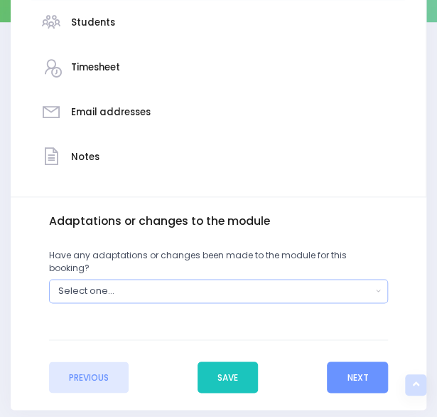
click at [344, 284] on div "Select one..." at bounding box center [214, 291] width 313 height 14
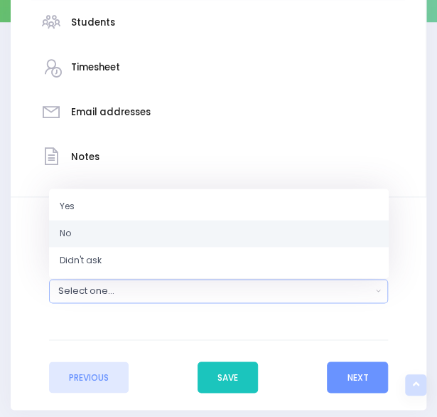
click at [220, 220] on link "No" at bounding box center [219, 233] width 340 height 27
select select "No"
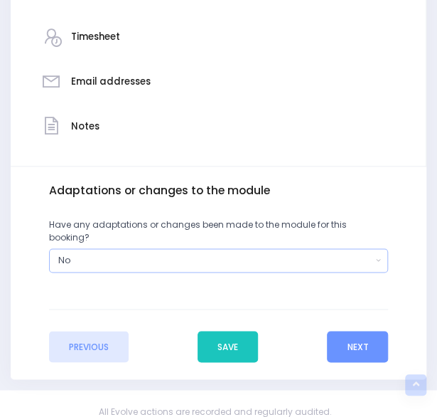
scroll to position [329, 0]
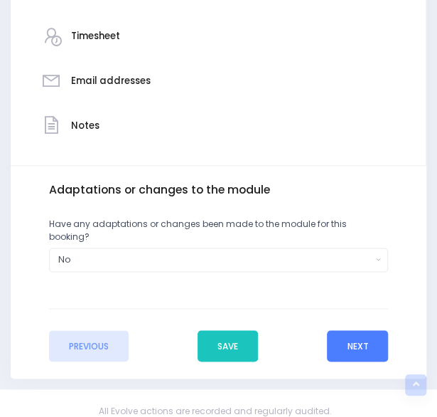
click at [353, 330] on button "Next" at bounding box center [357, 345] width 61 height 31
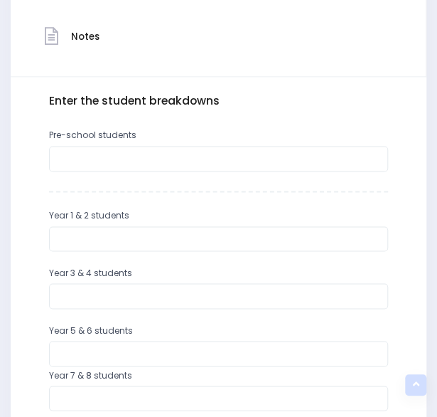
scroll to position [426, 0]
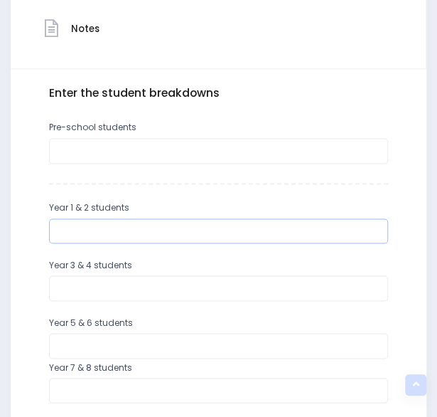
click at [146, 232] on input "number" at bounding box center [219, 231] width 340 height 26
type input "14"
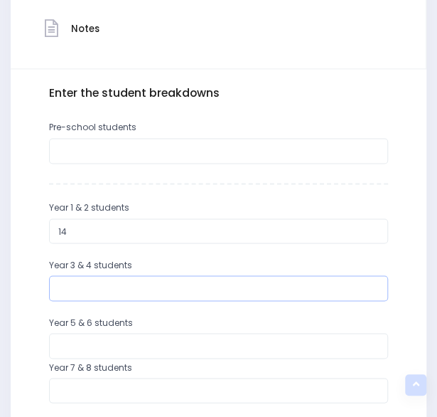
click at [97, 285] on input "number" at bounding box center [219, 288] width 340 height 26
type input "25"
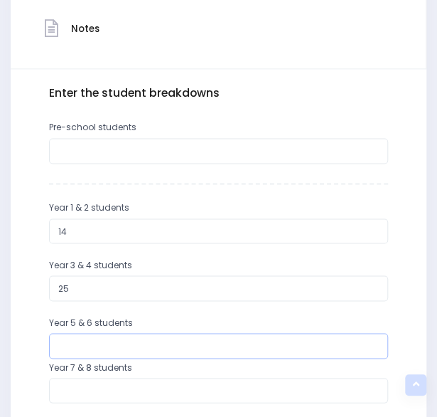
click at [91, 345] on input "number" at bounding box center [219, 346] width 340 height 26
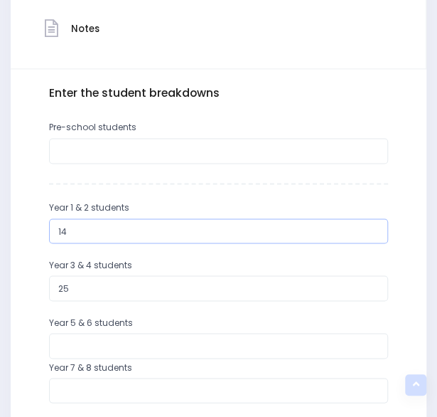
click at [80, 233] on input "14" at bounding box center [219, 231] width 340 height 26
type input "1"
type input "30"
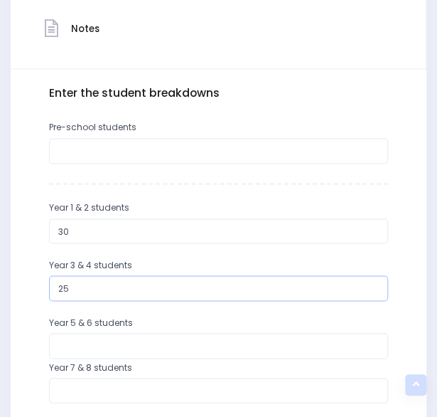
click at [77, 287] on input "25" at bounding box center [219, 288] width 340 height 26
type input "2"
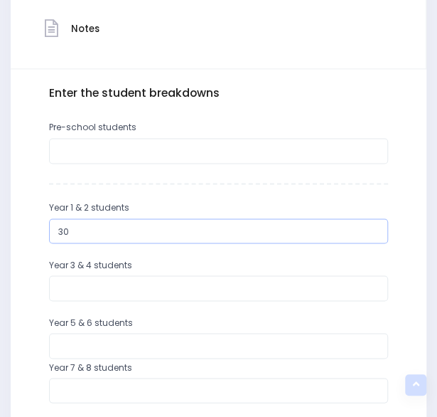
click at [83, 227] on input "30" at bounding box center [219, 231] width 340 height 26
type input "3"
type input "14"
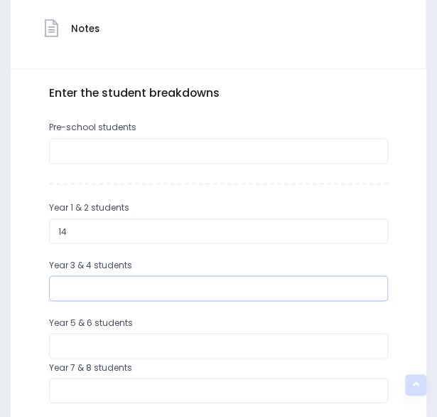
click at [85, 285] on input "number" at bounding box center [219, 288] width 340 height 26
type input "25"
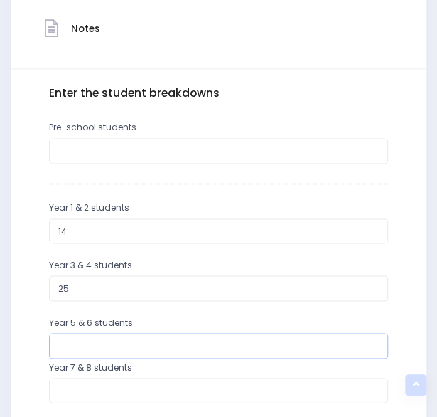
click at [85, 345] on input "number" at bounding box center [219, 346] width 340 height 26
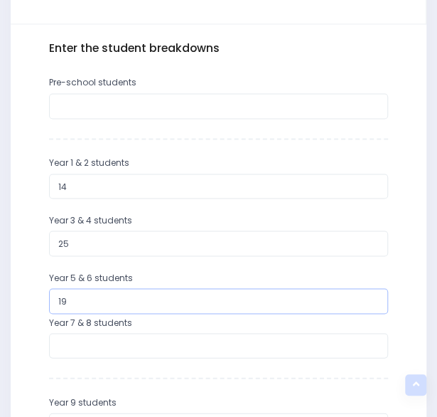
scroll to position [471, 0]
type input "19"
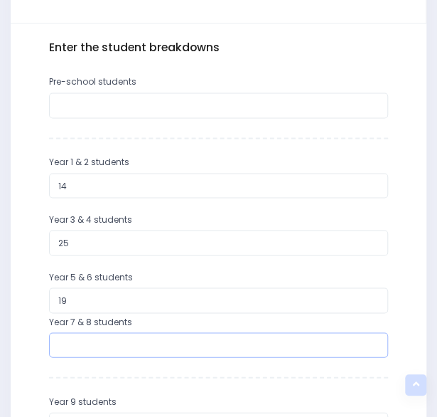
click at [85, 345] on input "number" at bounding box center [219, 345] width 340 height 26
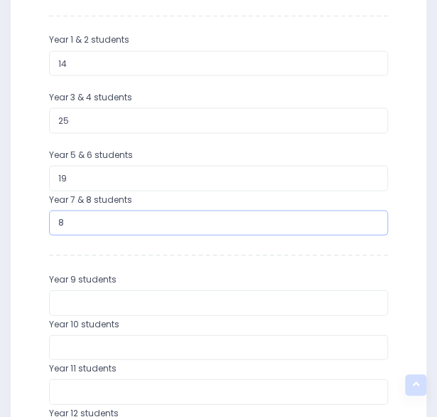
scroll to position [596, 0]
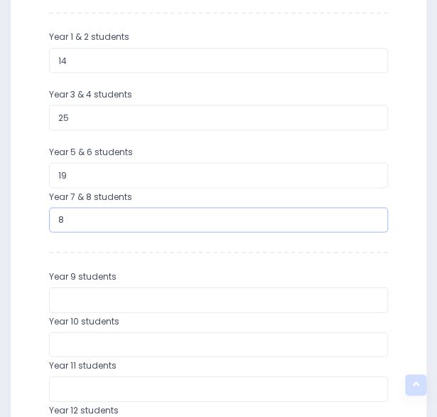
type input "8"
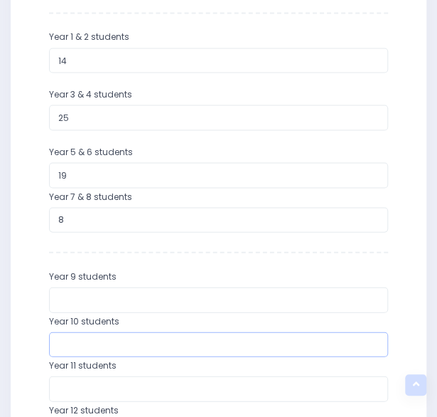
drag, startPoint x: 85, startPoint y: 345, endPoint x: 147, endPoint y: 326, distance: 64.8
click at [147, 326] on div "Year 10 students" at bounding box center [219, 335] width 340 height 43
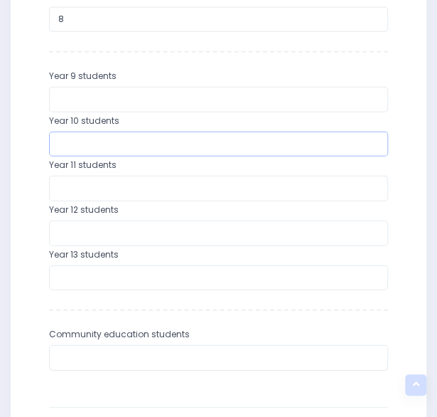
scroll to position [921, 0]
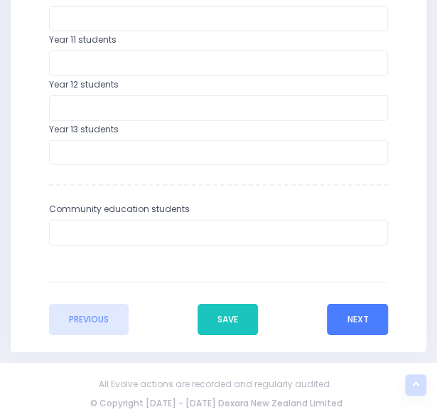
click at [342, 319] on button "Next" at bounding box center [357, 319] width 61 height 31
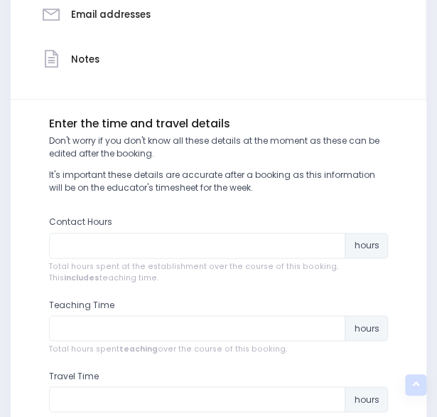
scroll to position [396, 0]
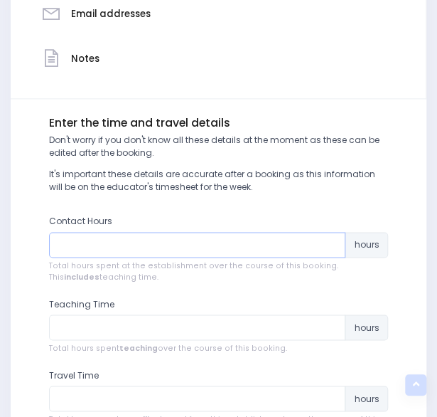
click at [215, 252] on input "number" at bounding box center [197, 245] width 297 height 26
click at [82, 248] on input "number" at bounding box center [197, 245] width 297 height 26
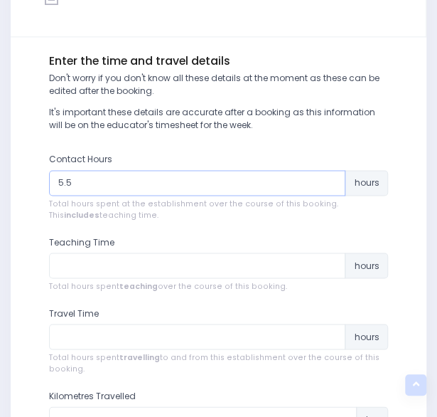
scroll to position [459, 0]
type input "5.5"
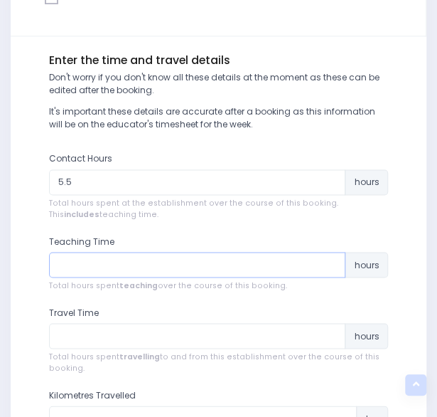
click at [84, 259] on input "number" at bounding box center [197, 265] width 297 height 26
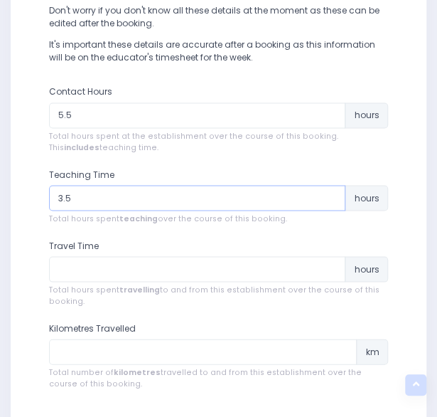
scroll to position [527, 0]
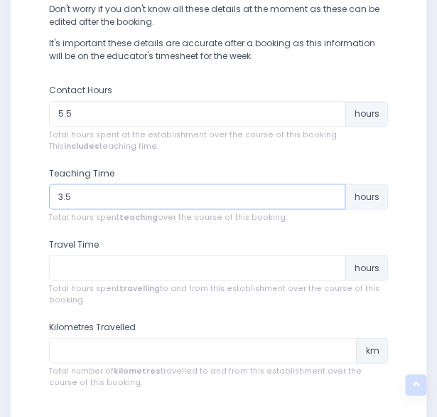
type input "3.5"
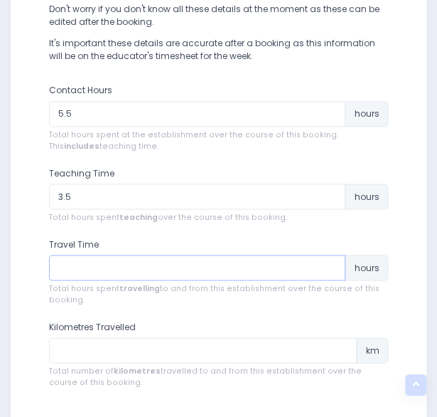
click at [87, 264] on input "number" at bounding box center [197, 267] width 297 height 26
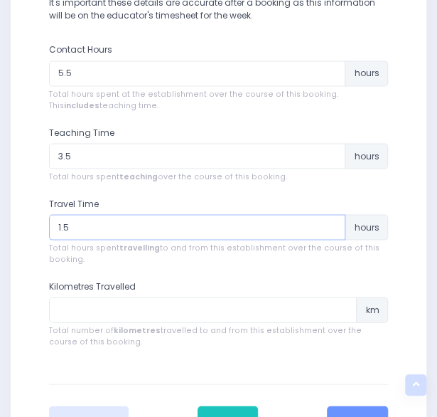
scroll to position [568, 0]
type input "1.5"
click at [84, 303] on input "number" at bounding box center [203, 309] width 309 height 26
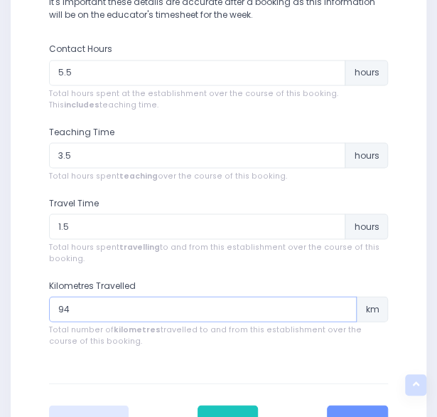
scroll to position [625, 0]
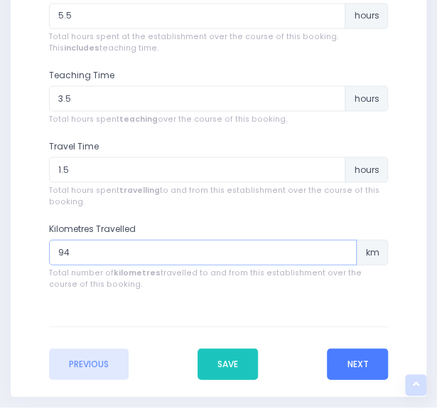
type input "94"
click at [364, 359] on button "Next" at bounding box center [357, 363] width 61 height 31
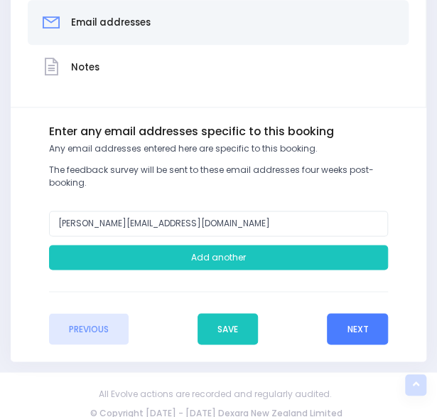
scroll to position [397, 0]
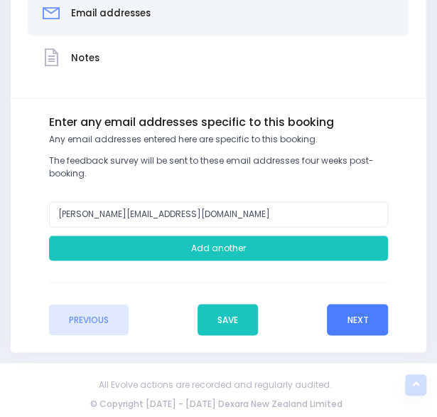
click at [357, 317] on button "Next" at bounding box center [357, 319] width 61 height 31
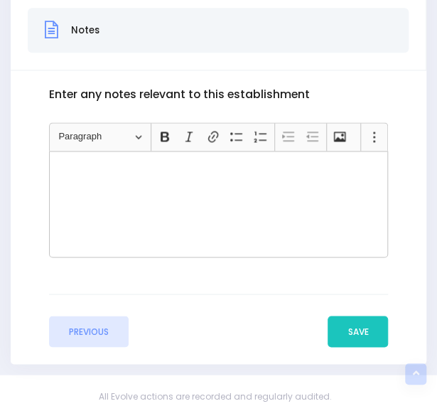
scroll to position [446, 0]
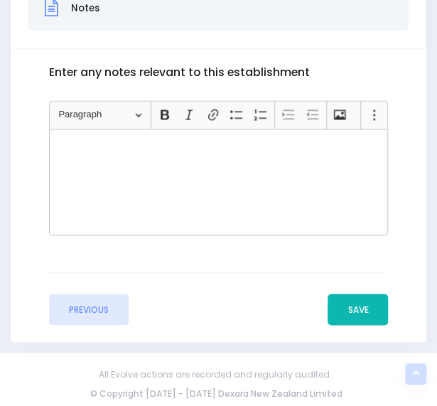
click at [356, 306] on button "Save" at bounding box center [358, 309] width 60 height 31
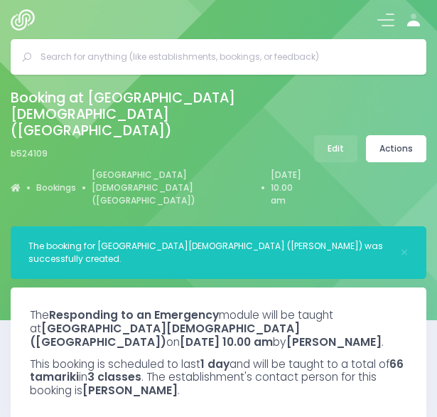
select select "5"
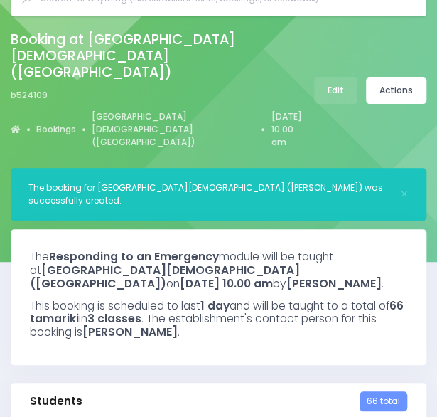
scroll to position [87, 0]
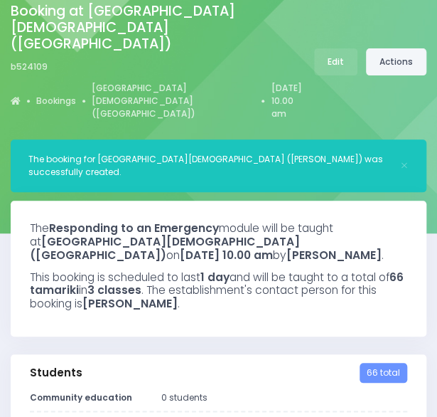
click at [403, 48] on link "Actions" at bounding box center [396, 61] width 60 height 27
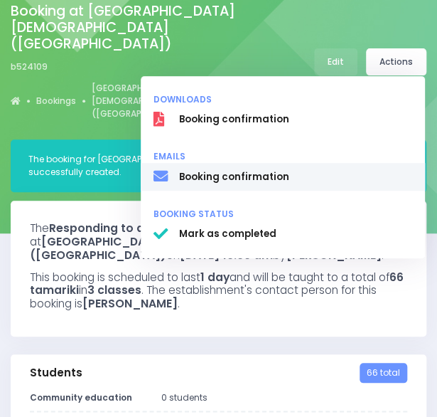
click at [273, 170] on span "Booking confirmation" at bounding box center [295, 177] width 233 height 14
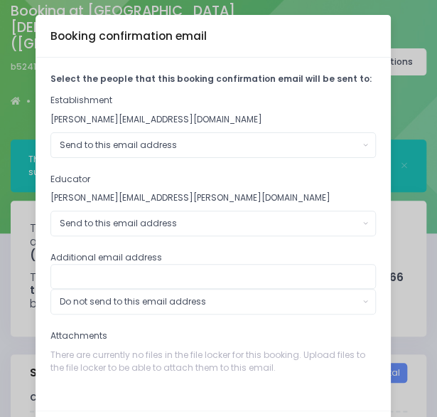
scroll to position [60, 0]
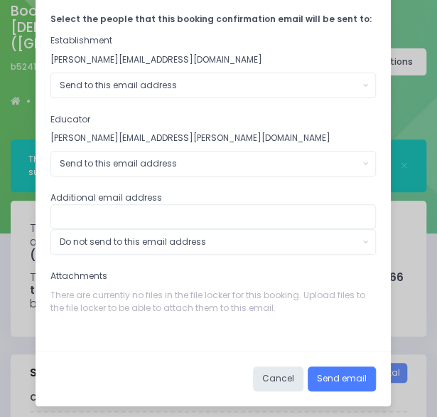
click at [334, 369] on button "Send email" at bounding box center [342, 379] width 68 height 26
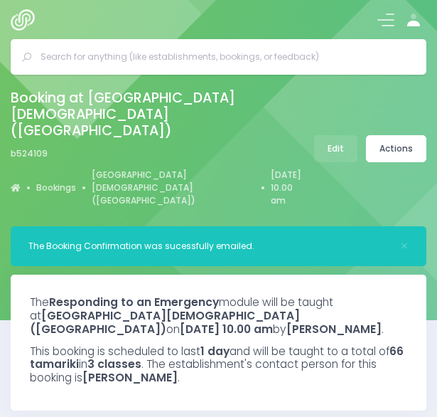
select select "5"
click at [171, 53] on input "text" at bounding box center [225, 56] width 368 height 21
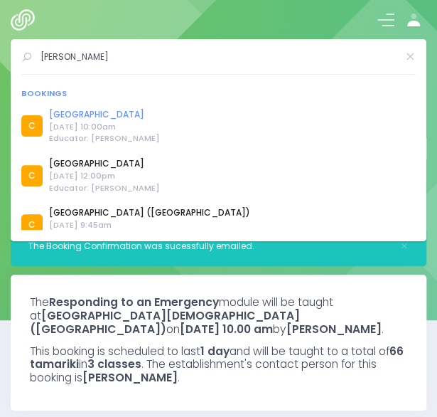
type input "[PERSON_NAME]"
click at [104, 109] on link "[GEOGRAPHIC_DATA]" at bounding box center [104, 114] width 111 height 13
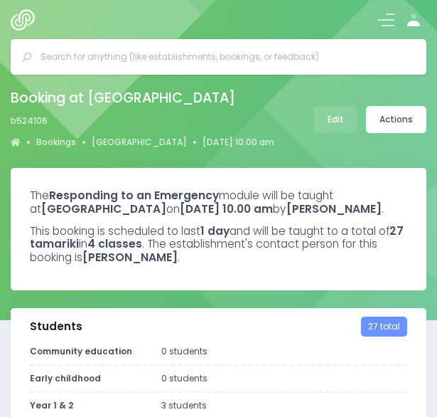
select select "5"
click at [104, 109] on div "Booking at [GEOGRAPHIC_DATA] b524106 Bookings [GEOGRAPHIC_DATA] [DATE] 10.00 am" at bounding box center [143, 119] width 264 height 68
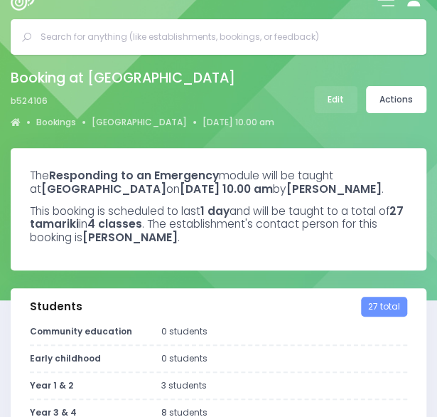
scroll to position [19, 0]
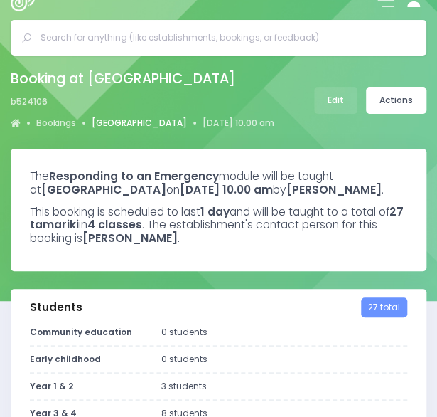
click at [111, 122] on link "[GEOGRAPHIC_DATA]" at bounding box center [139, 123] width 95 height 13
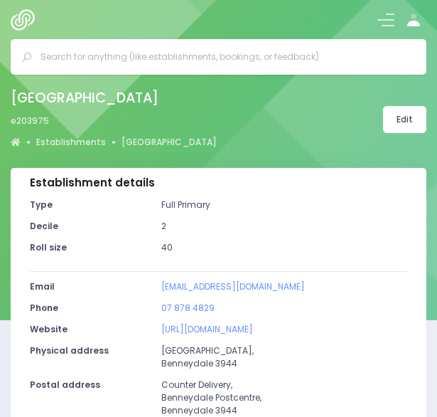
select select "5"
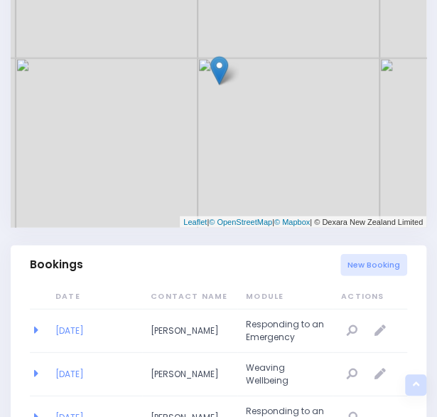
scroll to position [822, 0]
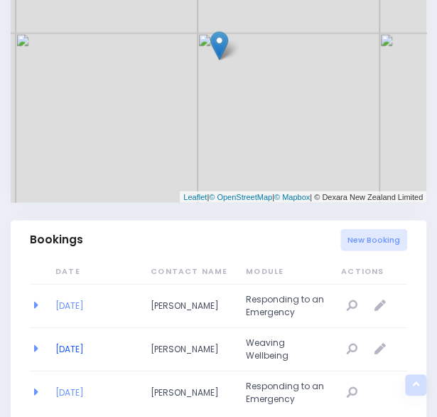
click at [78, 345] on link "[DATE]" at bounding box center [69, 349] width 28 height 12
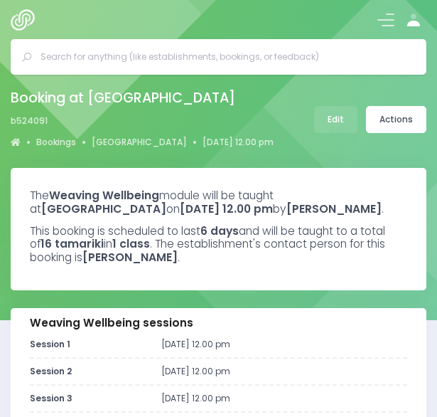
select select "5"
click at [134, 50] on input "text" at bounding box center [225, 56] width 368 height 21
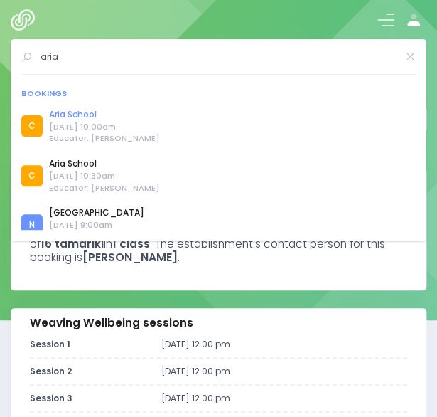
type input "aria"
click at [83, 113] on link "Aria School" at bounding box center [104, 114] width 111 height 13
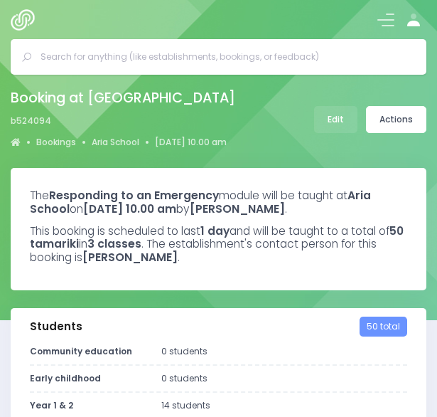
select select "5"
click at [162, 56] on input "text" at bounding box center [225, 56] width 368 height 21
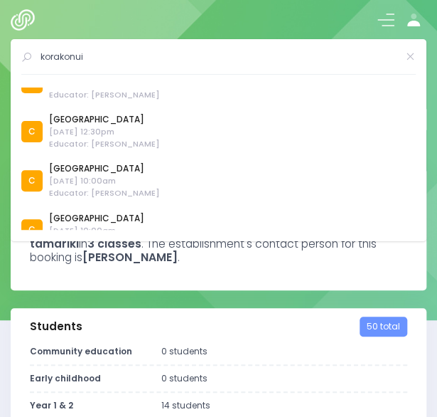
scroll to position [100, 0]
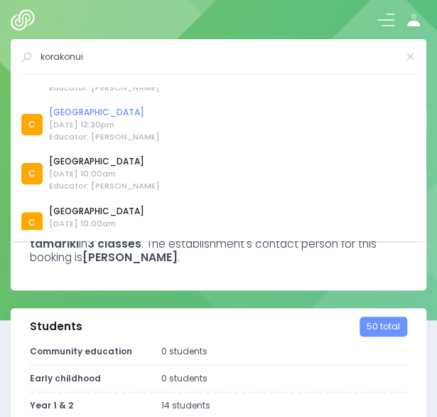
type input "korakonui"
click at [97, 111] on link "[GEOGRAPHIC_DATA]" at bounding box center [104, 112] width 111 height 13
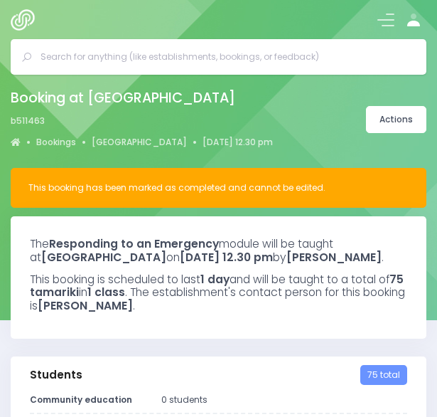
select select "5"
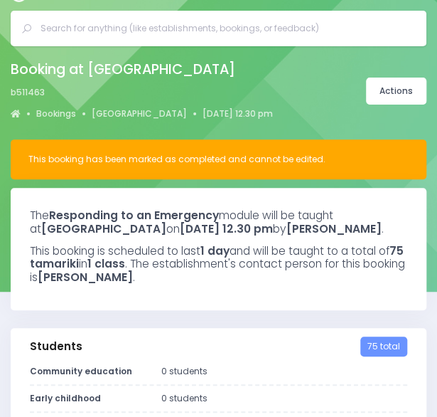
scroll to position [28, 0]
